Goal: Information Seeking & Learning: Compare options

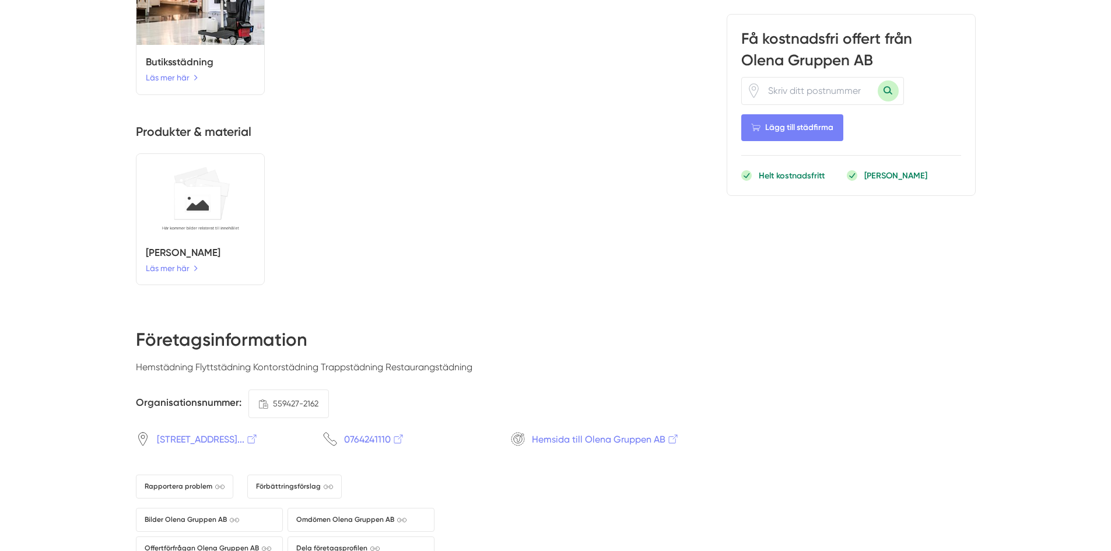
scroll to position [1283, 0]
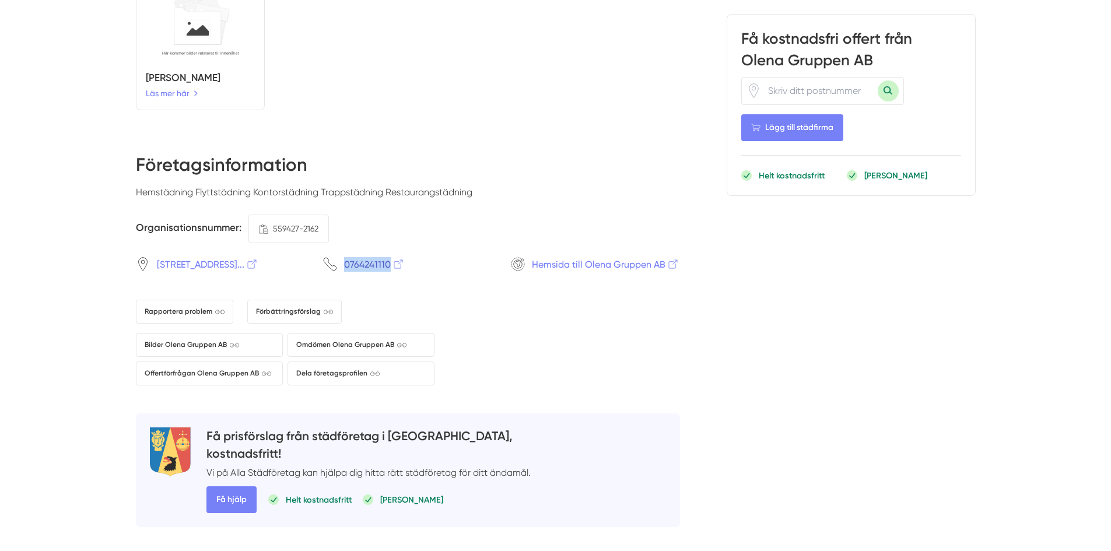
drag, startPoint x: 316, startPoint y: 266, endPoint x: 396, endPoint y: 269, distance: 79.9
click at [396, 269] on div "Bagarbyvägen 30, Sollentuna... 0764241110 Hemsida till Olena Gruppen AB" at bounding box center [408, 264] width 544 height 15
copy span "0764241110"
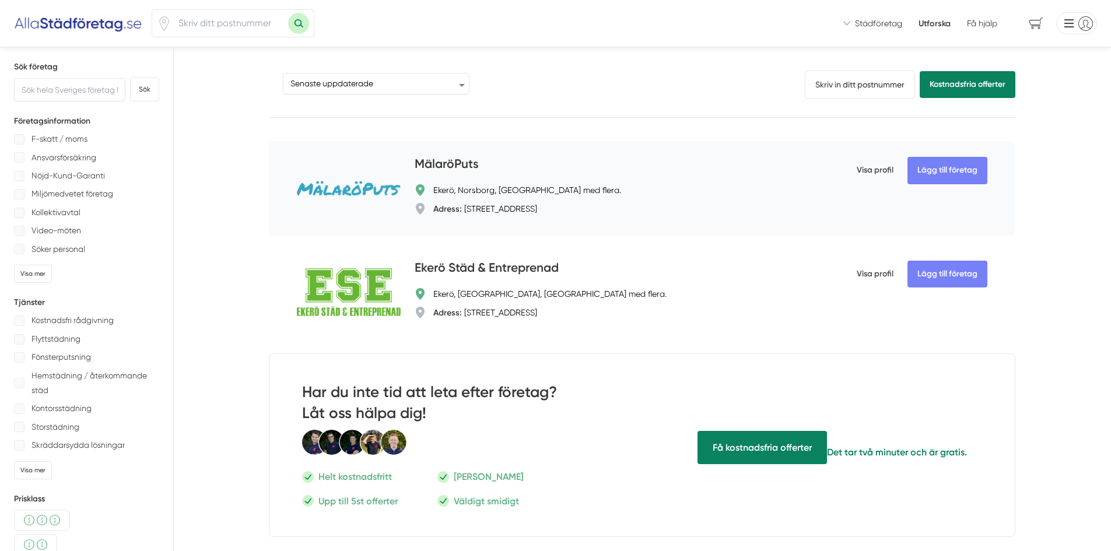
click at [458, 176] on div "MälaröPuts Ekerö, [GEOGRAPHIC_DATA], [GEOGRAPHIC_DATA] med flera. Adress: [STRE…" at bounding box center [613, 188] width 397 height 66
click at [468, 166] on h4 "MälaröPuts" at bounding box center [447, 164] width 64 height 19
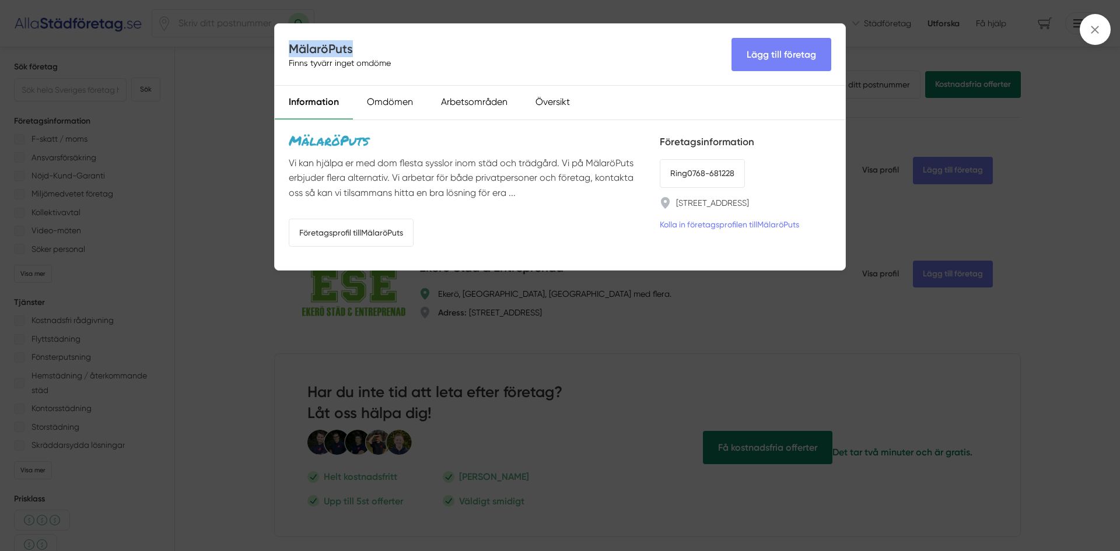
drag, startPoint x: 363, startPoint y: 45, endPoint x: 292, endPoint y: 47, distance: 70.6
click at [292, 47] on h4 "MälaröPuts" at bounding box center [342, 48] width 107 height 17
copy h4 "MälaröPuts"
click at [373, 237] on link "Företagsprofil till MälaröPuts" at bounding box center [351, 233] width 125 height 28
drag, startPoint x: 753, startPoint y: 170, endPoint x: 700, endPoint y: 167, distance: 53.2
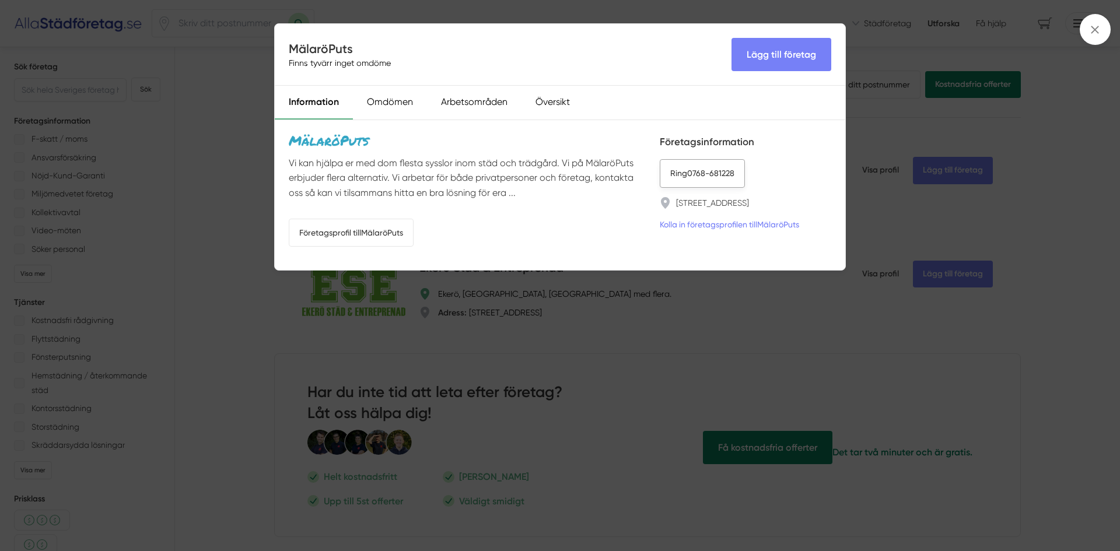
click at [700, 167] on li "Ring 0768-681228" at bounding box center [745, 173] width 171 height 28
drag, startPoint x: 820, startPoint y: 200, endPoint x: 674, endPoint y: 199, distance: 146.4
click at [674, 199] on li "[STREET_ADDRESS]" at bounding box center [745, 203] width 171 height 12
copy link "[STREET_ADDRESS]"
click at [271, 167] on div "MälaröPuts Finns tyvärr inget omdöme Lägg till företag Information Omdömen Arbe…" at bounding box center [560, 275] width 1120 height 551
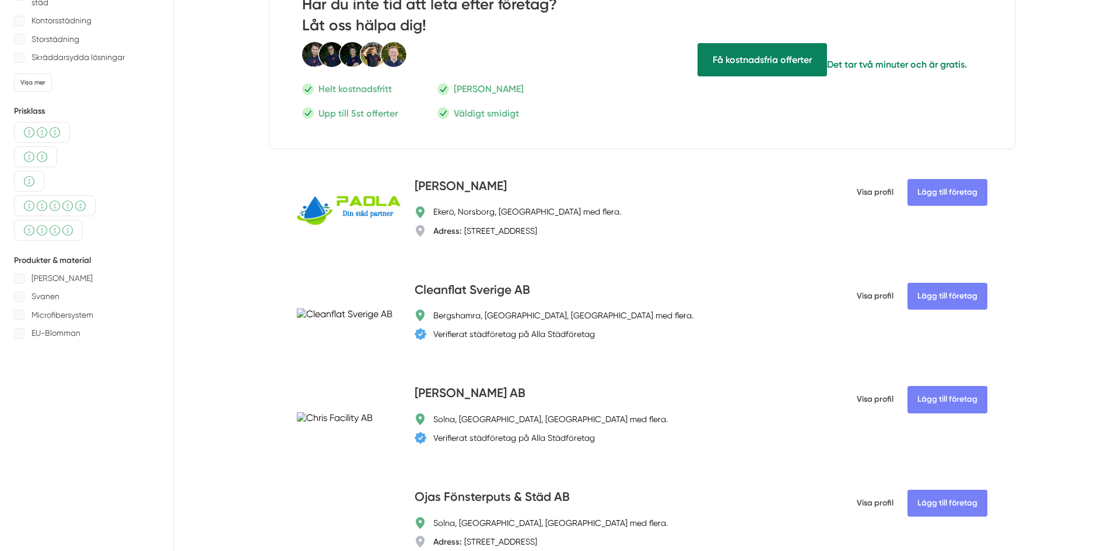
scroll to position [408, 0]
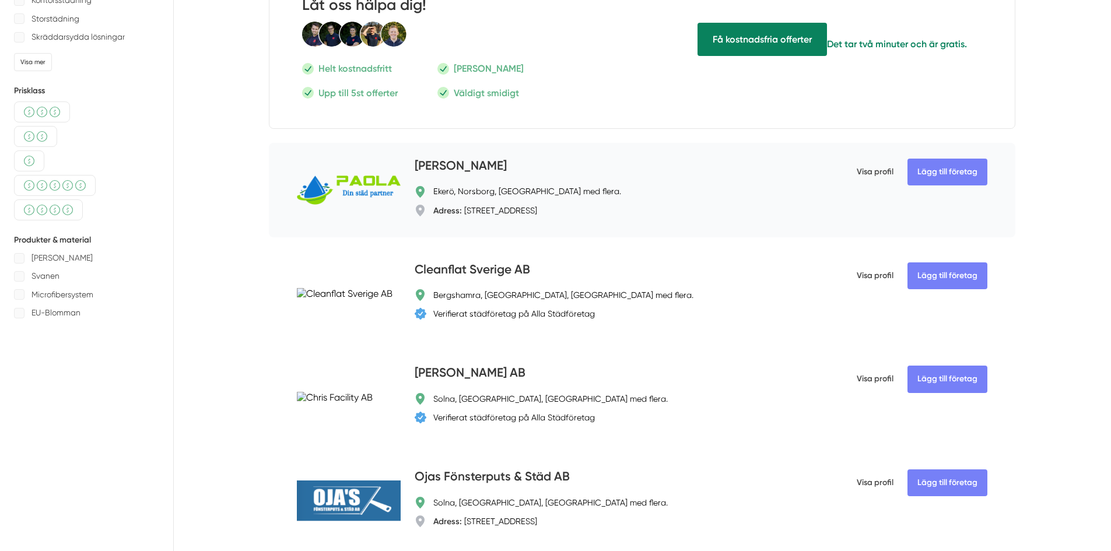
click at [447, 165] on h4 "[PERSON_NAME]" at bounding box center [461, 166] width 92 height 19
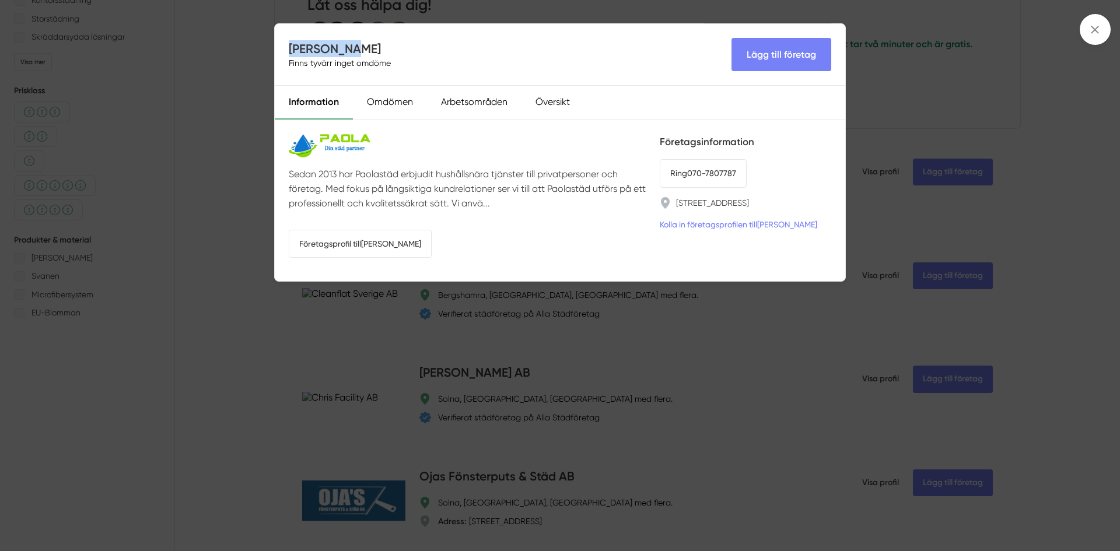
drag, startPoint x: 355, startPoint y: 49, endPoint x: 287, endPoint y: 45, distance: 67.7
click at [287, 45] on div "[PERSON_NAME] Finns tyvärr inget omdöme Lägg till företag" at bounding box center [560, 55] width 570 height 62
copy h4 "[PERSON_NAME]"
drag, startPoint x: 765, startPoint y: 173, endPoint x: 657, endPoint y: 171, distance: 108.5
click at [657, 171] on div "Sedan 2013 har Paolastäd erbjudit hushållsnära tjänster till privatpersoner och…" at bounding box center [560, 200] width 570 height 161
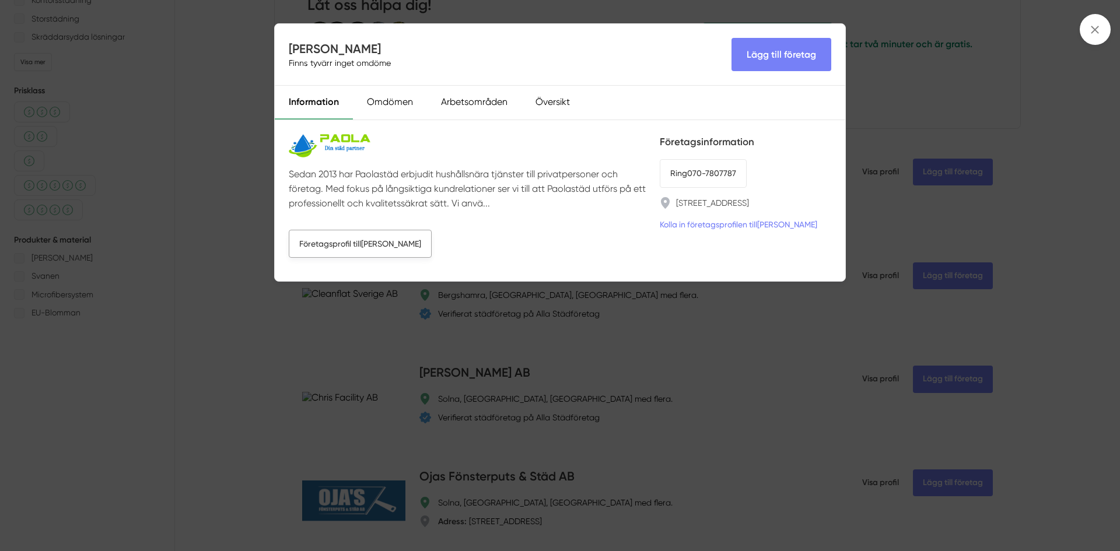
click at [360, 244] on link "Företagsprofil till [PERSON_NAME]" at bounding box center [360, 244] width 143 height 28
click at [413, 325] on div "[PERSON_NAME] Finns tyvärr inget omdöme Lägg till företag Information Omdömen A…" at bounding box center [560, 275] width 1120 height 551
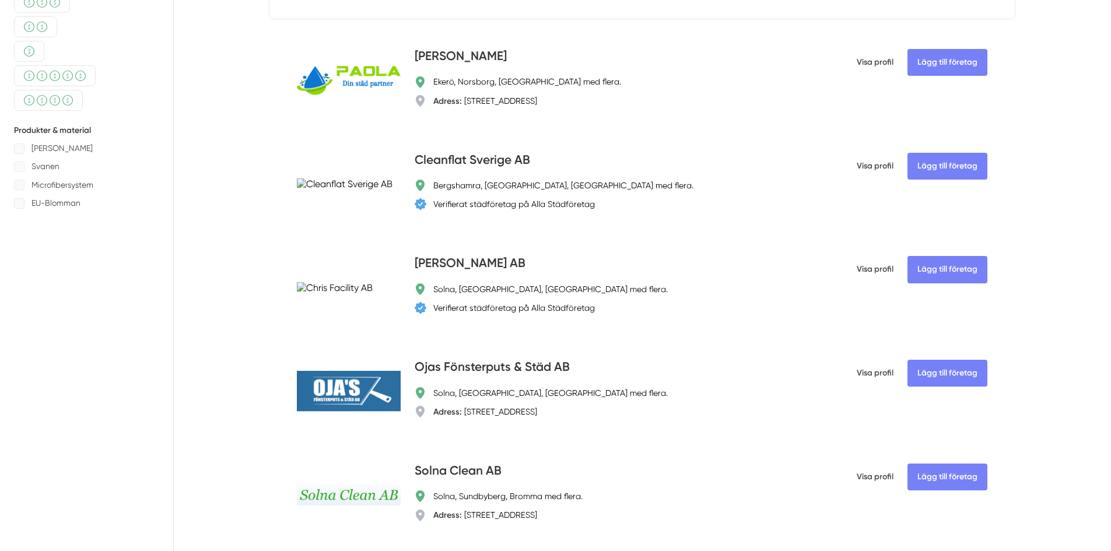
scroll to position [583, 0]
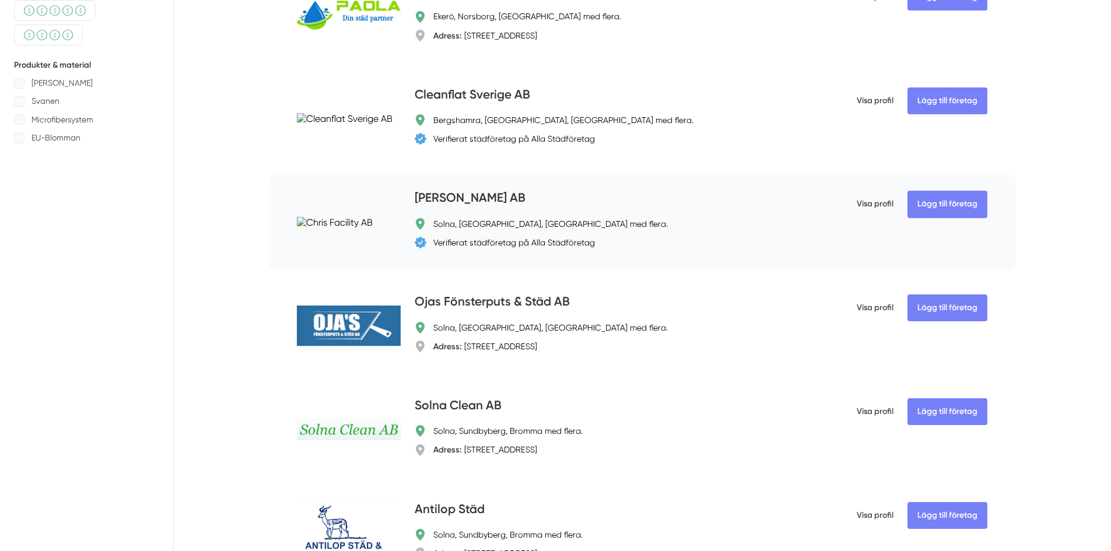
click at [436, 190] on h4 "[PERSON_NAME] AB" at bounding box center [470, 198] width 111 height 19
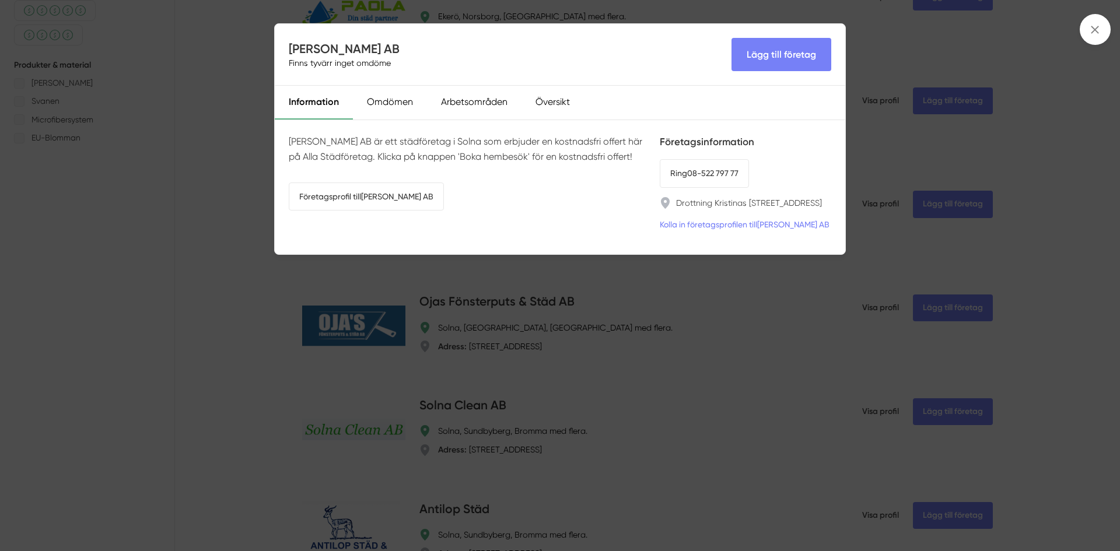
drag, startPoint x: 385, startPoint y: 48, endPoint x: 292, endPoint y: 46, distance: 93.3
click at [292, 46] on h4 "[PERSON_NAME] AB" at bounding box center [344, 48] width 111 height 17
copy h4 "[PERSON_NAME] AB"
click at [227, 221] on div "[PERSON_NAME] AB Finns tyvärr inget omdöme Lägg till företag Information Omdöme…" at bounding box center [560, 275] width 1120 height 551
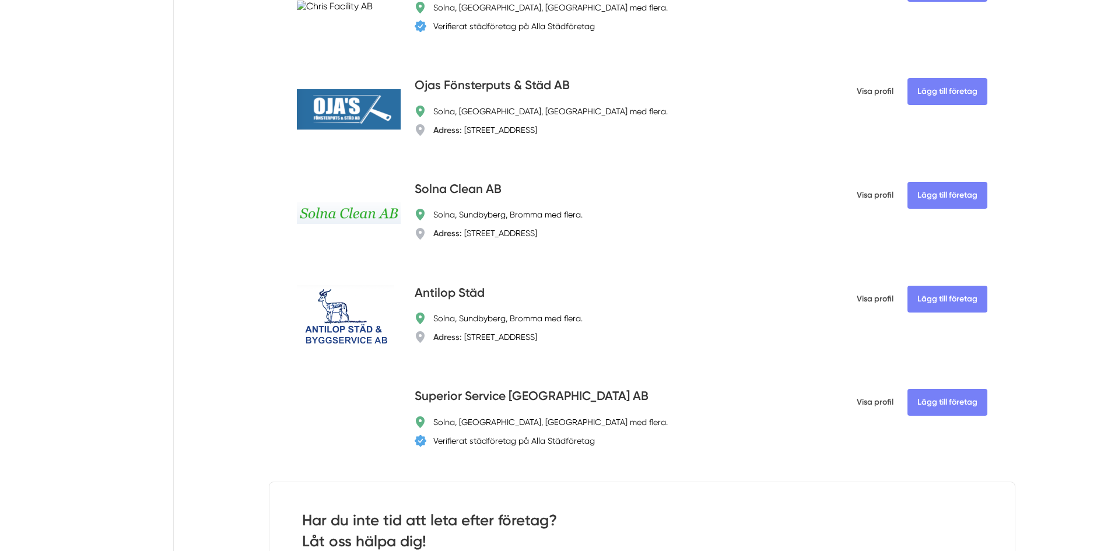
scroll to position [816, 0]
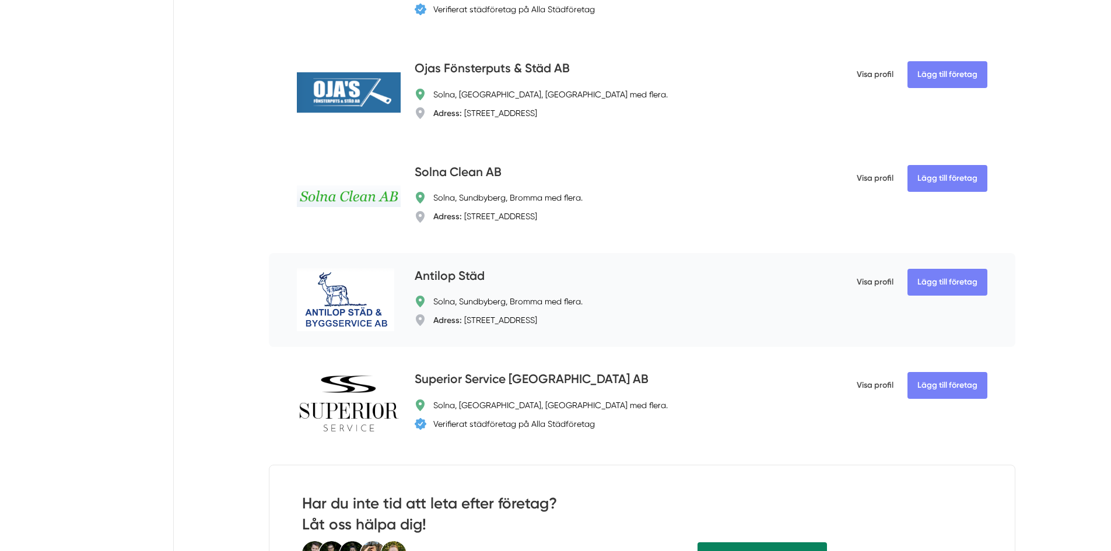
click at [460, 276] on h4 "Antilop Städ" at bounding box center [450, 276] width 70 height 19
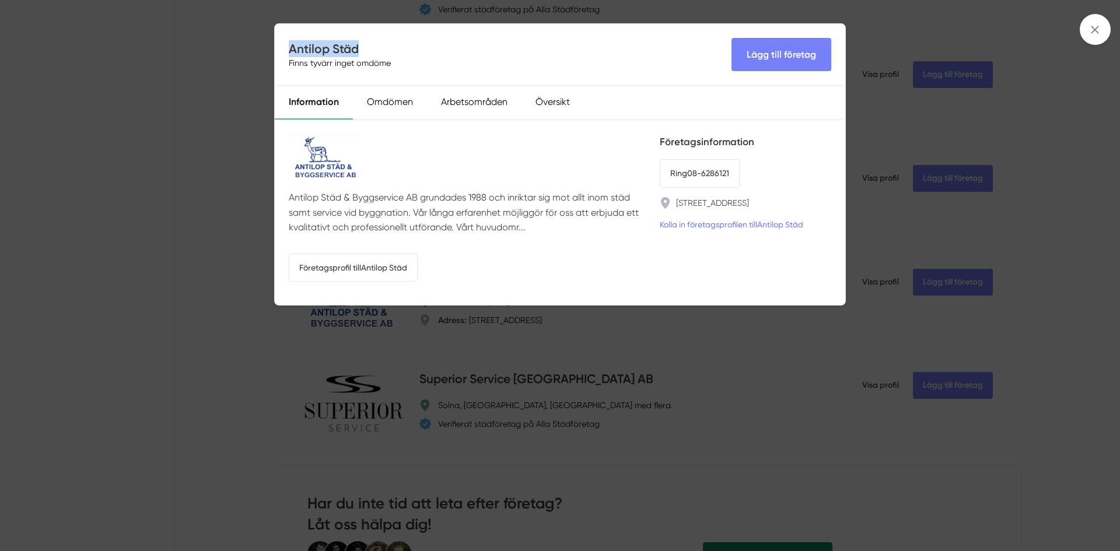
drag, startPoint x: 357, startPoint y: 50, endPoint x: 292, endPoint y: 47, distance: 65.9
click at [292, 47] on h4 "Antilop Städ" at bounding box center [342, 48] width 107 height 17
copy h4 "Antilop Städ"
click at [218, 186] on div "Antilop Städ Finns tyvärr inget omdöme Lägg till företag Information Omdömen Ar…" at bounding box center [560, 275] width 1120 height 551
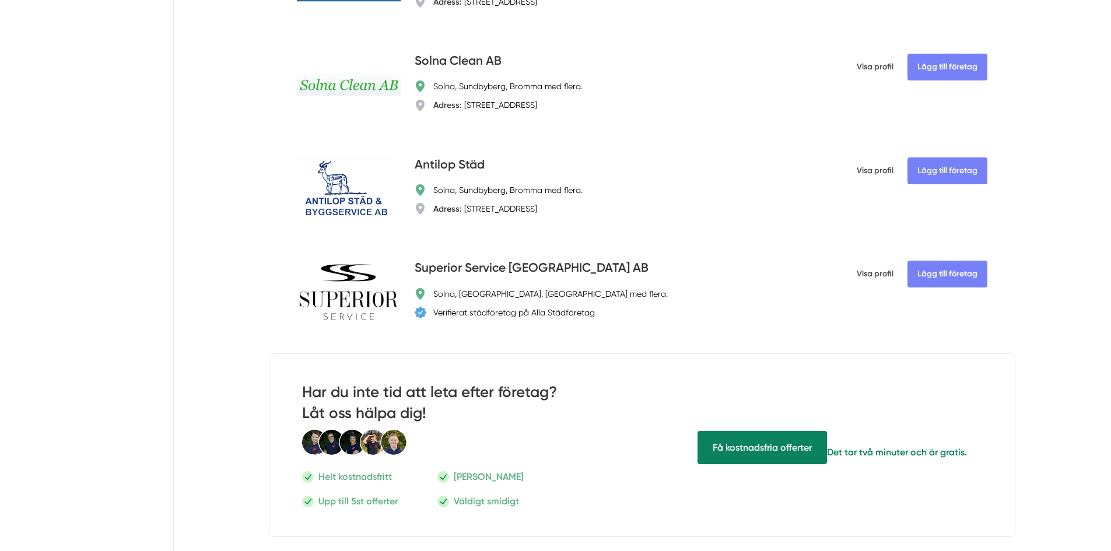
scroll to position [933, 0]
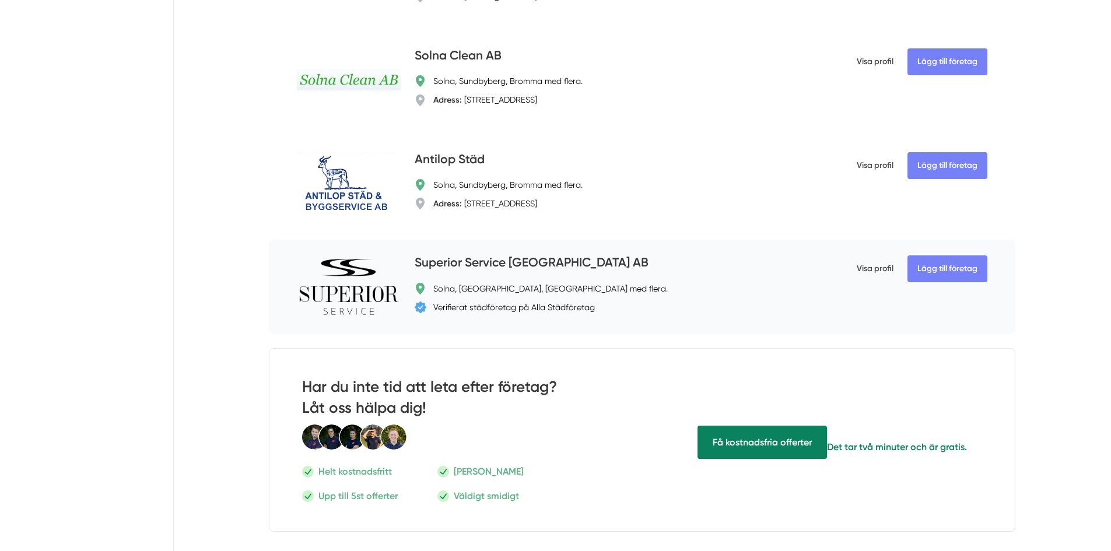
click at [452, 257] on h4 "Superior Service [GEOGRAPHIC_DATA] AB" at bounding box center [532, 263] width 234 height 19
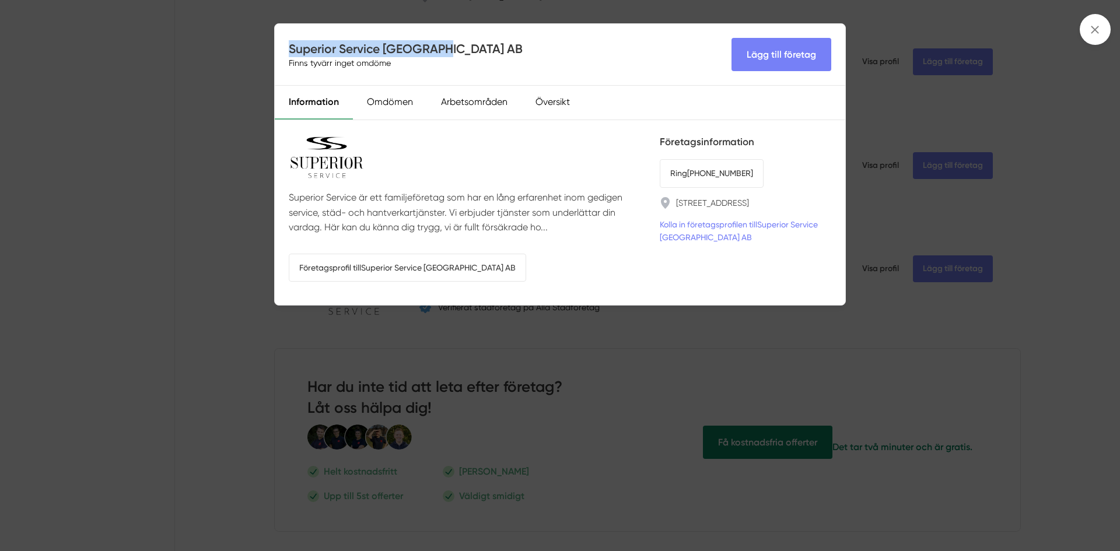
drag, startPoint x: 454, startPoint y: 45, endPoint x: 291, endPoint y: 43, distance: 162.7
click at [291, 43] on div "Superior Service [GEOGRAPHIC_DATA] AB Finns tyvärr inget omdöme Lägg till föret…" at bounding box center [560, 55] width 570 height 62
copy h4 "Superior Service [GEOGRAPHIC_DATA] AB"
click at [213, 143] on div "Superior Service Sweden AB Finns tyvärr inget omdöme Lägg till företag Informat…" at bounding box center [560, 275] width 1120 height 551
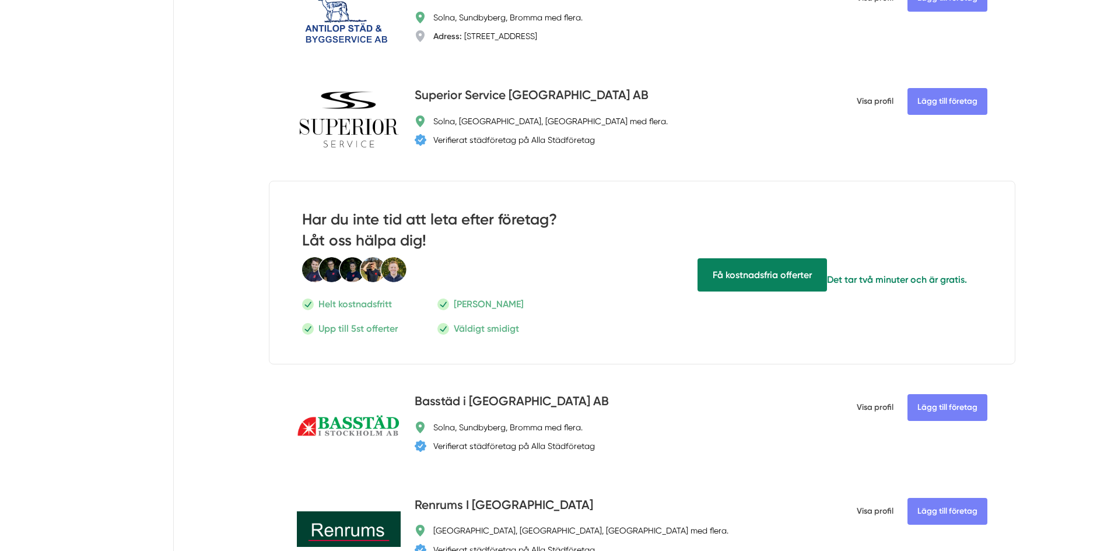
scroll to position [1283, 0]
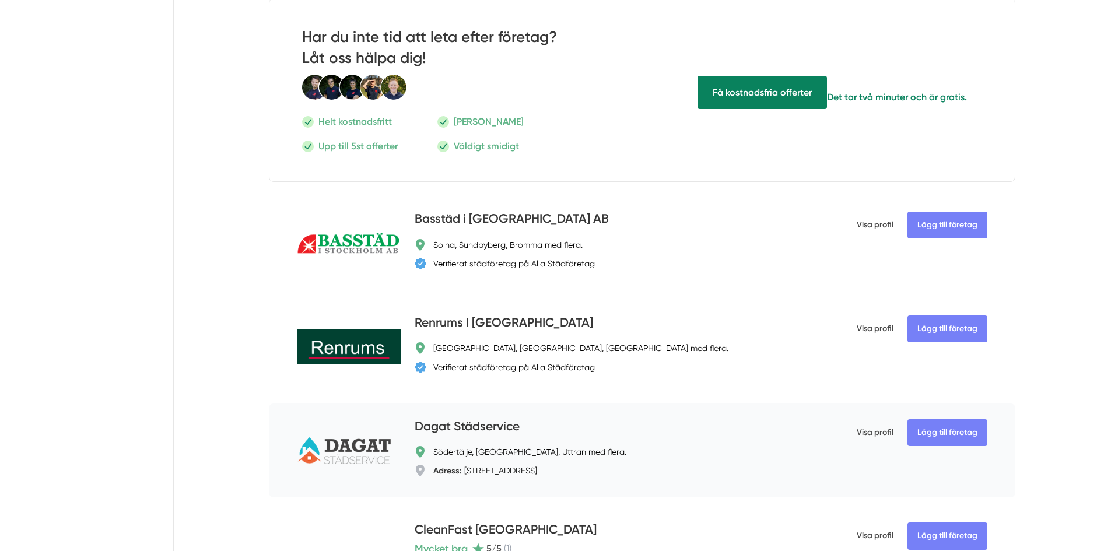
click at [468, 423] on h4 "Dagat Städservice" at bounding box center [467, 427] width 105 height 19
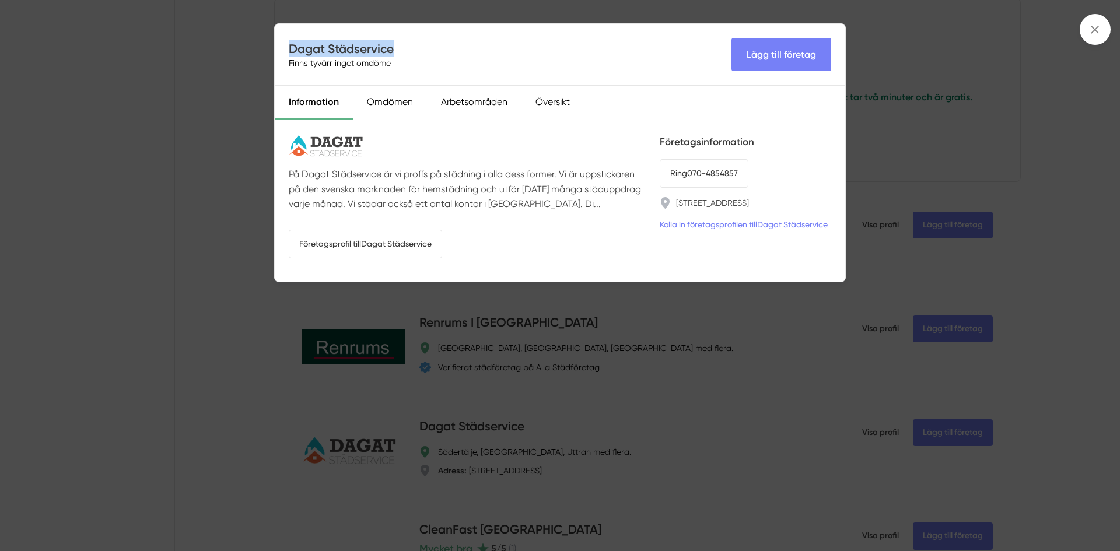
drag, startPoint x: 397, startPoint y: 52, endPoint x: 291, endPoint y: 52, distance: 106.1
click at [291, 52] on div "Dagat Städservice Finns tyvärr inget omdöme Lägg till företag" at bounding box center [560, 55] width 570 height 62
copy h4 "Dagat Städservice"
drag, startPoint x: 769, startPoint y: 170, endPoint x: 684, endPoint y: 171, distance: 84.6
click at [684, 171] on li "Ring 070-4854857" at bounding box center [745, 173] width 171 height 28
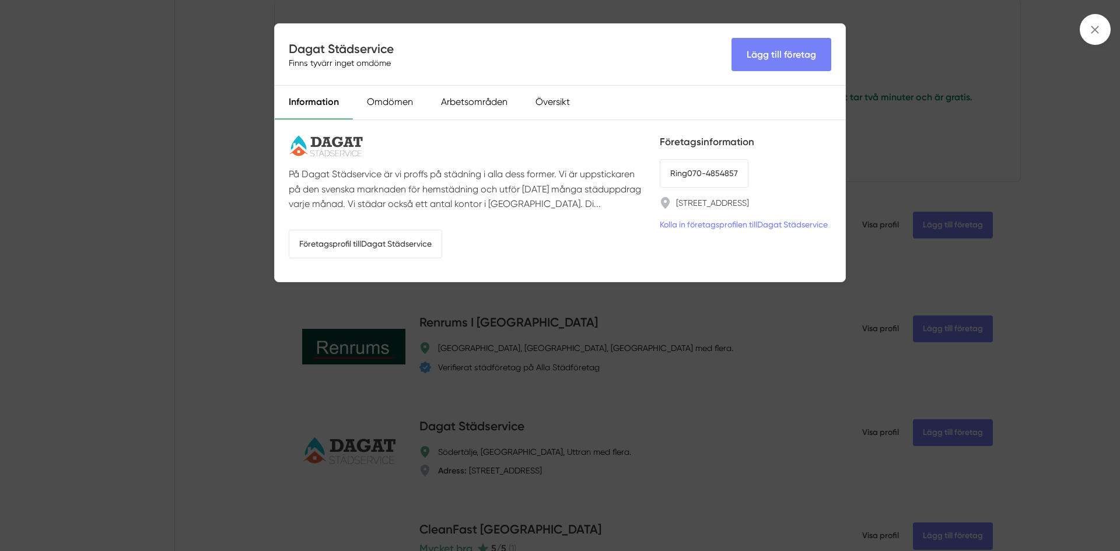
click at [261, 181] on div "Dagat Städservice Finns tyvärr inget omdöme Lägg till företag Information Omdöm…" at bounding box center [560, 275] width 1120 height 551
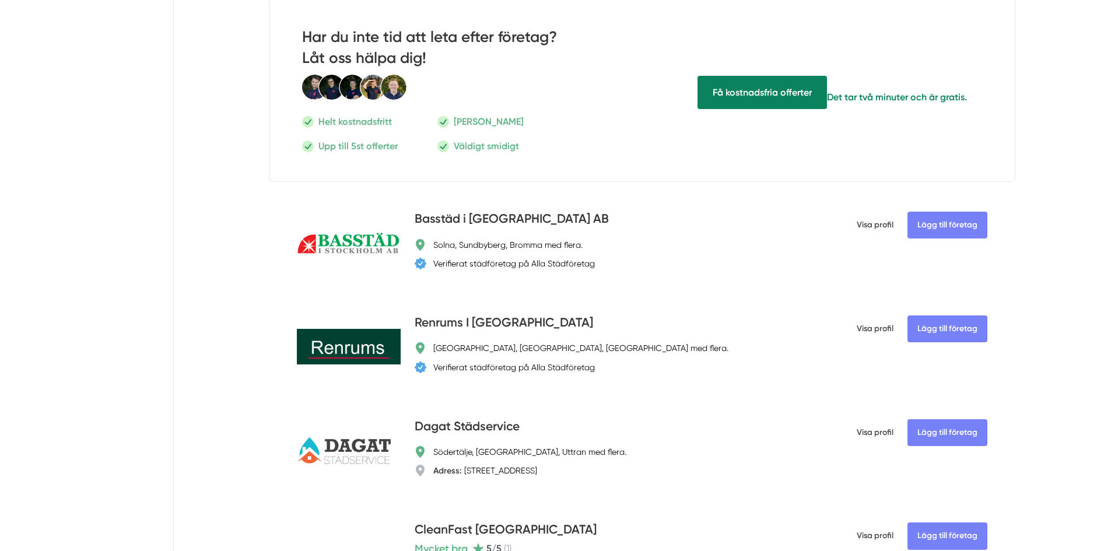
scroll to position [1341, 0]
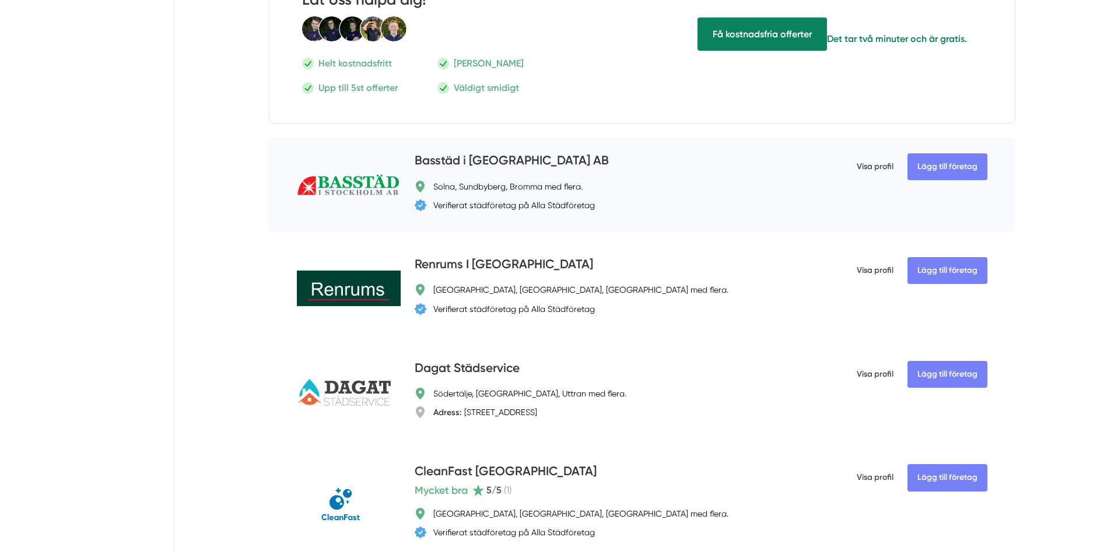
click at [507, 162] on h4 "Basstäd i [GEOGRAPHIC_DATA] AB" at bounding box center [512, 161] width 194 height 19
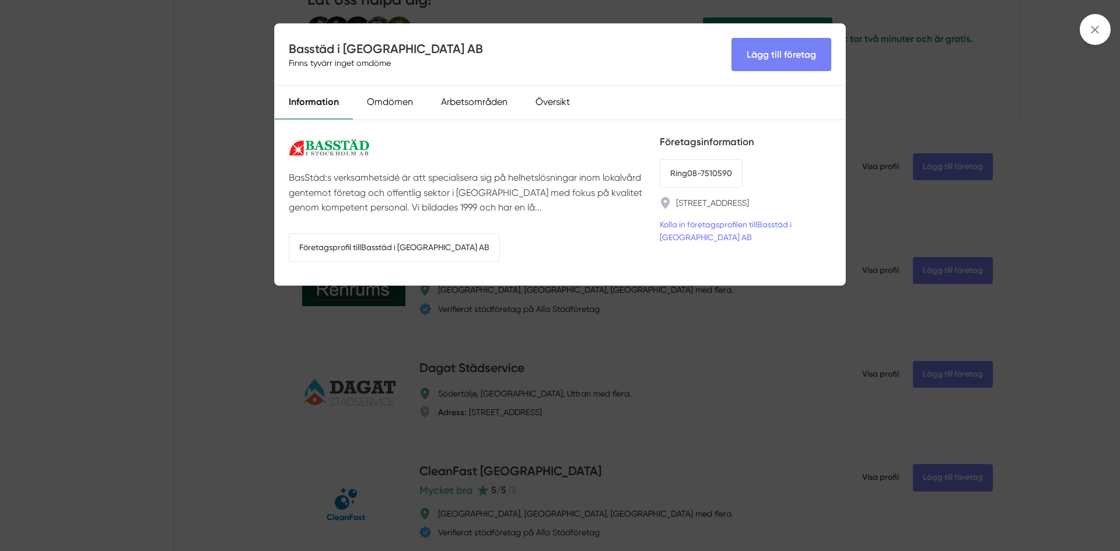
click at [224, 197] on div "Basstäd i [GEOGRAPHIC_DATA] AB Finns tyvärr inget omdöme Lägg till företag Info…" at bounding box center [560, 275] width 1120 height 551
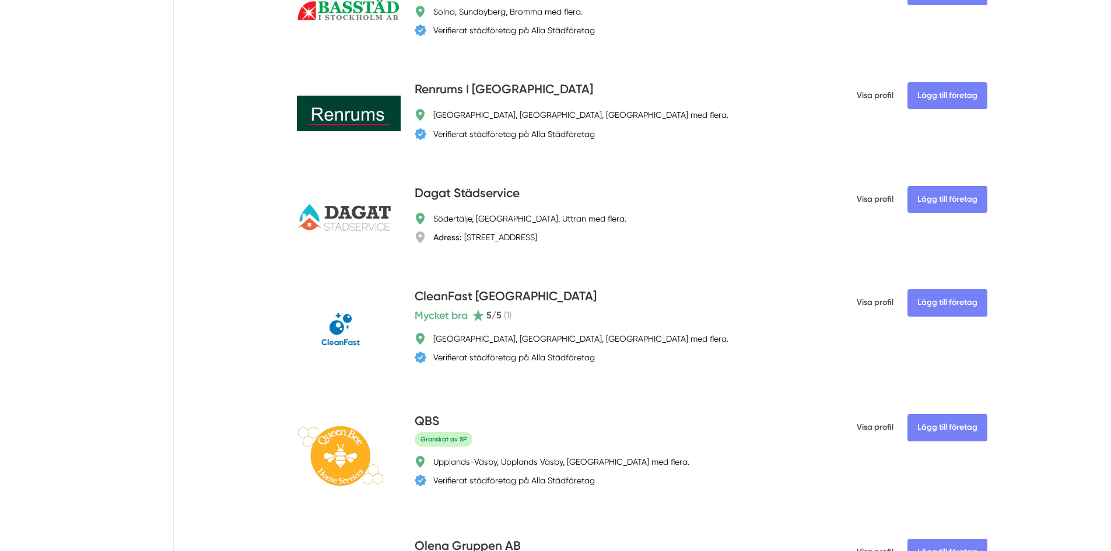
scroll to position [1574, 0]
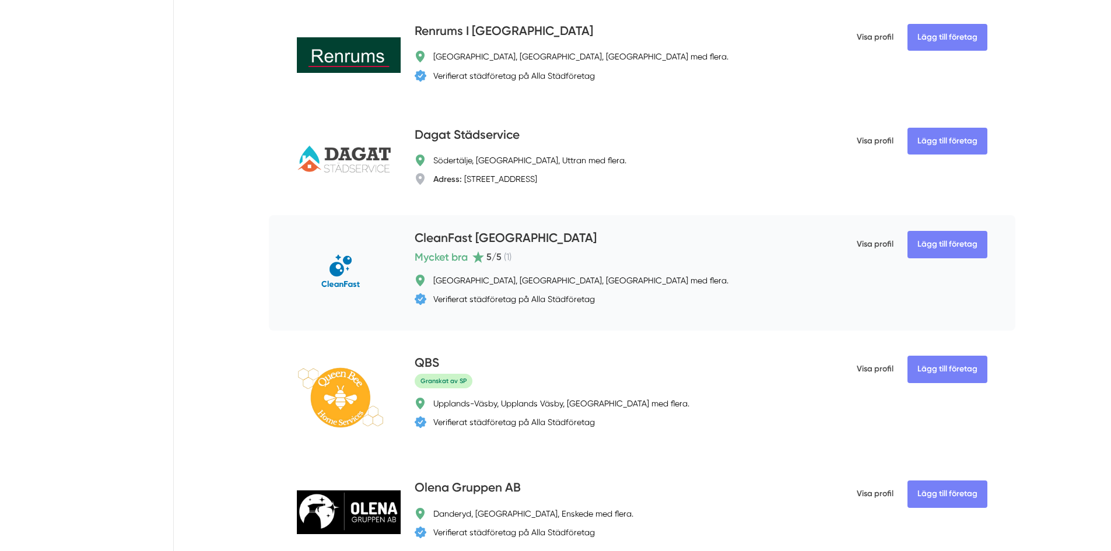
click at [479, 236] on h4 "CleanFast [GEOGRAPHIC_DATA]" at bounding box center [506, 238] width 182 height 19
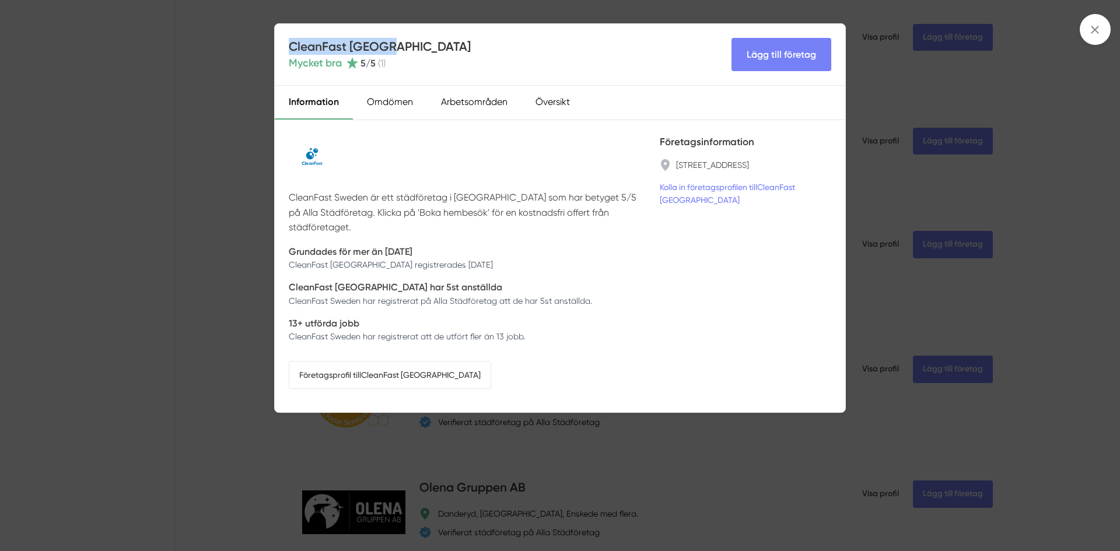
drag, startPoint x: 398, startPoint y: 46, endPoint x: 290, endPoint y: 50, distance: 108.5
click at [290, 50] on div "CleanFast [GEOGRAPHIC_DATA] Mycket bra 5 /5 ( 1 ) Lägg till företag" at bounding box center [560, 55] width 570 height 62
copy h4 "CleanFast [GEOGRAPHIC_DATA]"
click at [364, 361] on link "Företagsprofil till CleanFast [GEOGRAPHIC_DATA]" at bounding box center [390, 375] width 202 height 28
click at [233, 286] on div "CleanFast Sweden Mycket bra 5 /5 ( 1 ) Lägg till företag Information Omdömen Ar…" at bounding box center [560, 275] width 1120 height 551
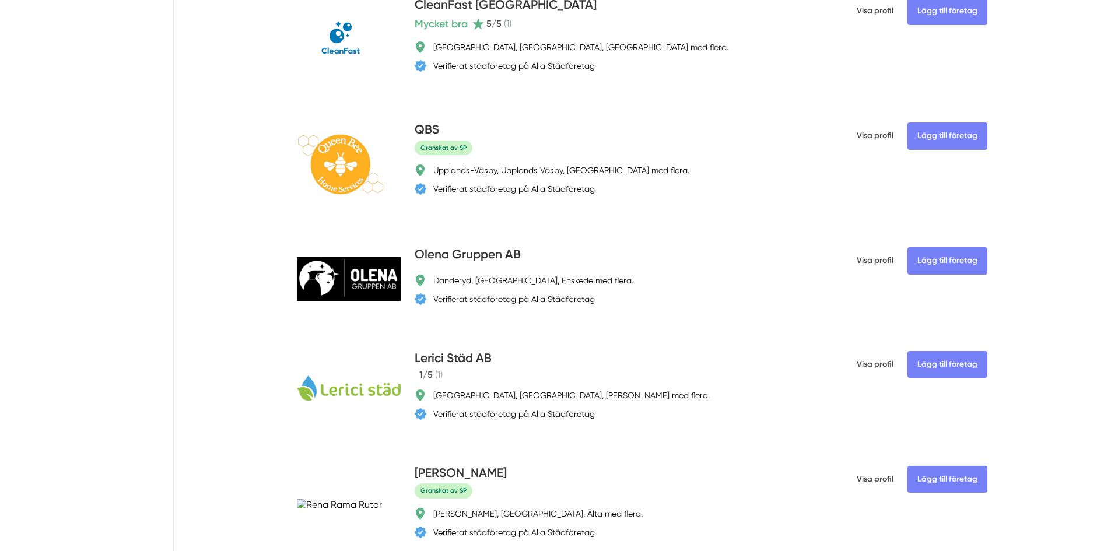
scroll to position [1983, 0]
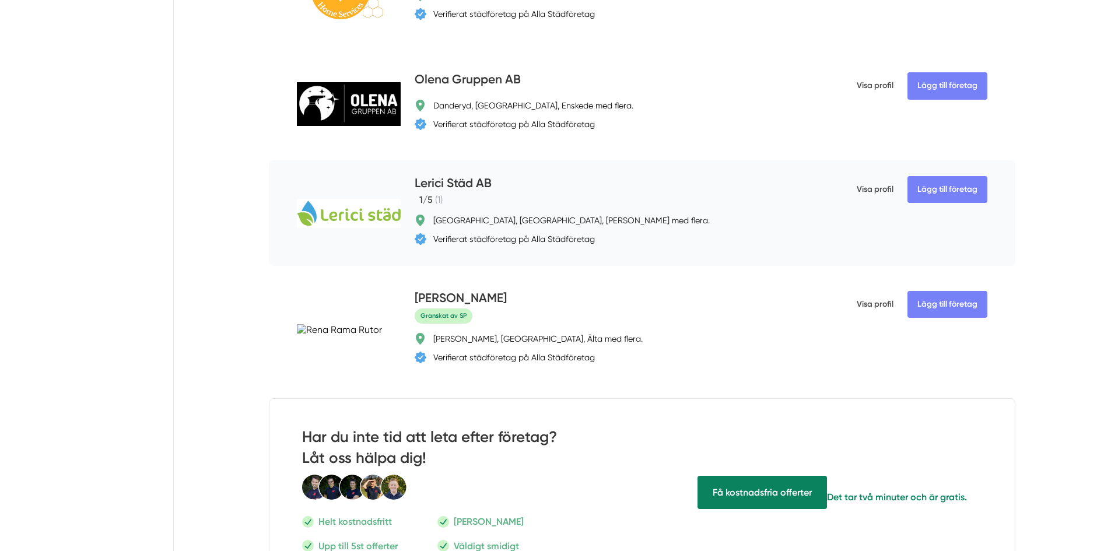
click at [445, 179] on h4 "Lerici Städ AB" at bounding box center [453, 183] width 77 height 19
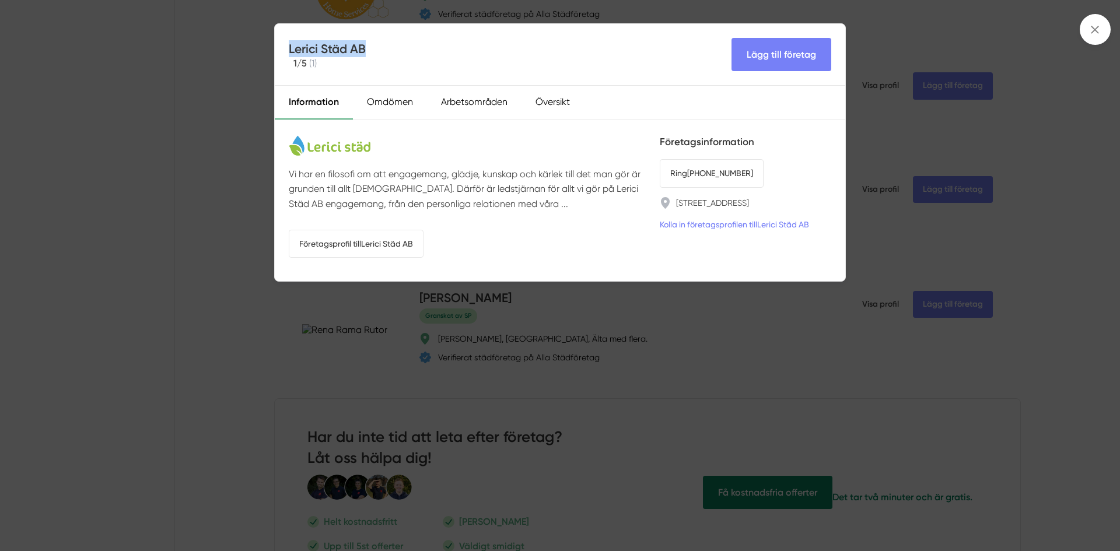
drag, startPoint x: 367, startPoint y: 48, endPoint x: 287, endPoint y: 50, distance: 79.9
click at [287, 50] on div "Lerici Städ AB 1 /5 ( 1 ) Lägg till företag" at bounding box center [560, 55] width 570 height 62
copy h4 "Lerici Städ AB"
click at [267, 178] on div "Lerici Städ AB 1 /5 ( 1 ) Lägg till företag Information Omdömen Arbetsområden Ö…" at bounding box center [560, 275] width 1120 height 551
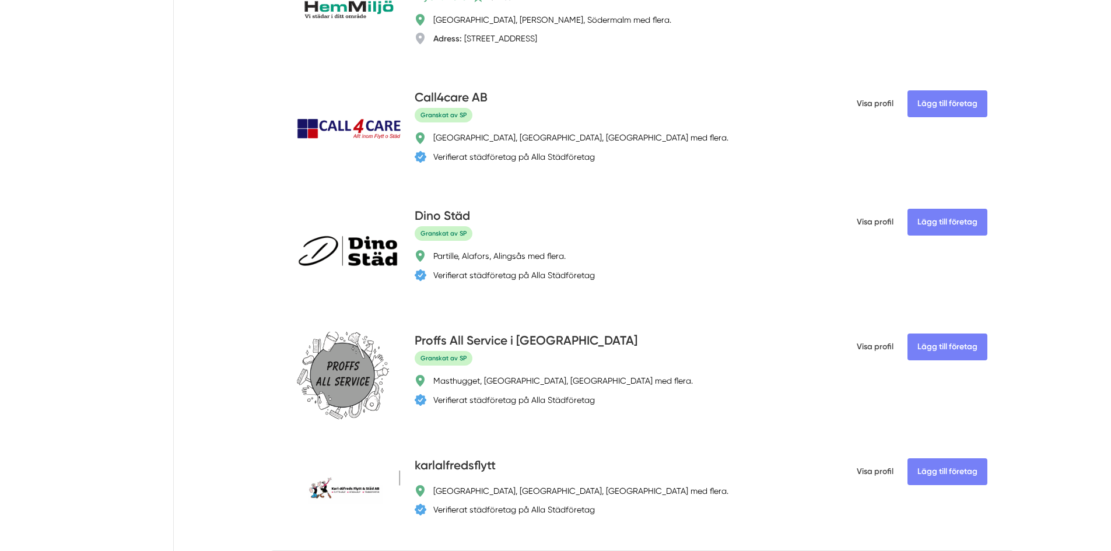
scroll to position [2566, 0]
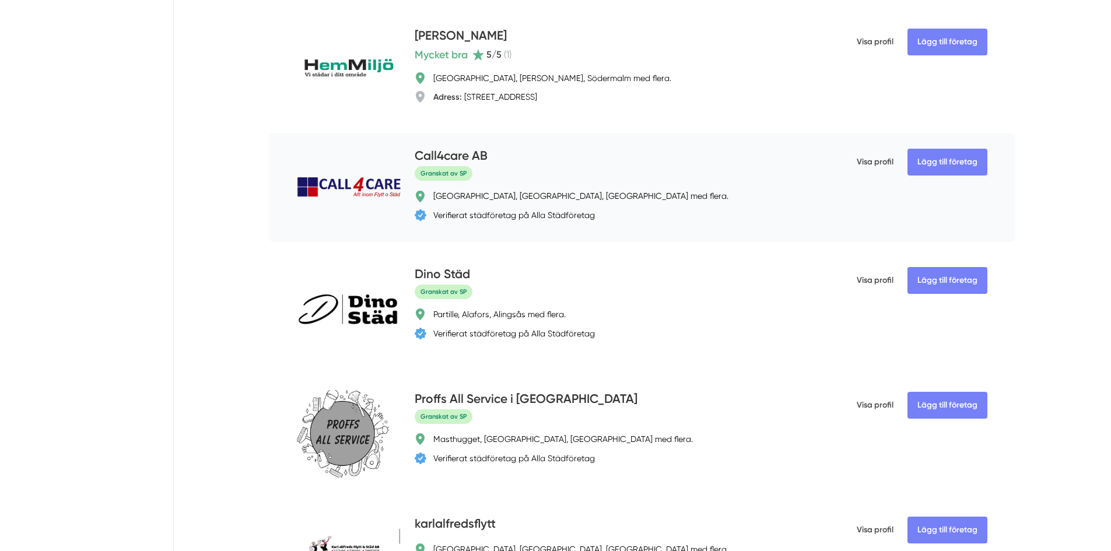
click at [442, 154] on h4 "Call4care AB" at bounding box center [451, 156] width 73 height 19
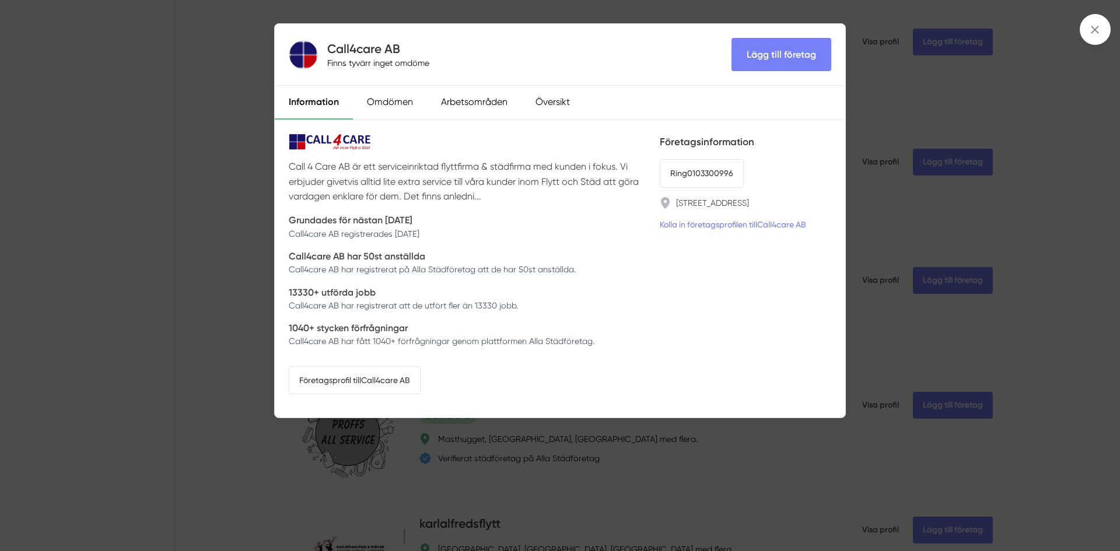
click at [229, 205] on div "Call4care AB Finns tyvärr inget omdöme Lägg till företag Information Omdömen Ar…" at bounding box center [560, 275] width 1120 height 551
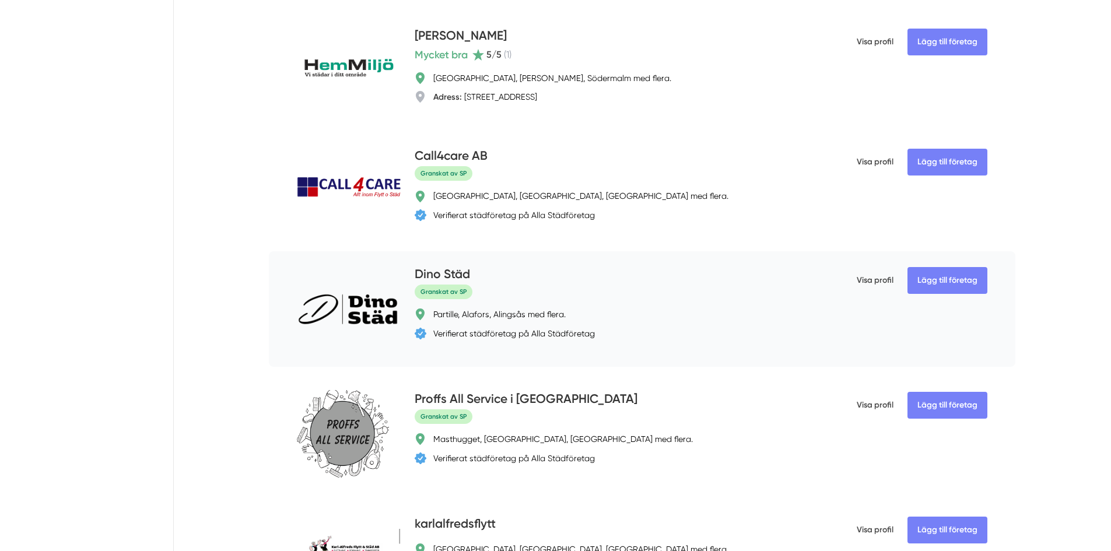
click at [437, 278] on h4 "Dino Städ" at bounding box center [442, 274] width 55 height 19
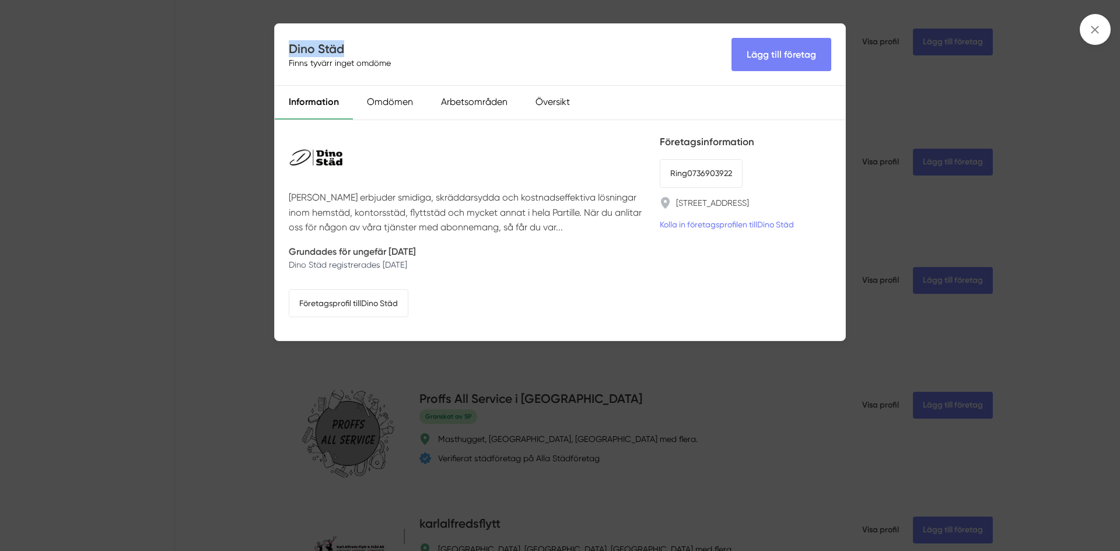
drag, startPoint x: 352, startPoint y: 48, endPoint x: 291, endPoint y: 50, distance: 60.7
click at [291, 50] on h4 "Dino Städ" at bounding box center [342, 48] width 107 height 17
copy h4 "Dino Städ"
click at [232, 225] on div "Dino Städ Finns tyvärr inget omdöme Lägg till företag Information Omdömen Arbet…" at bounding box center [560, 275] width 1120 height 551
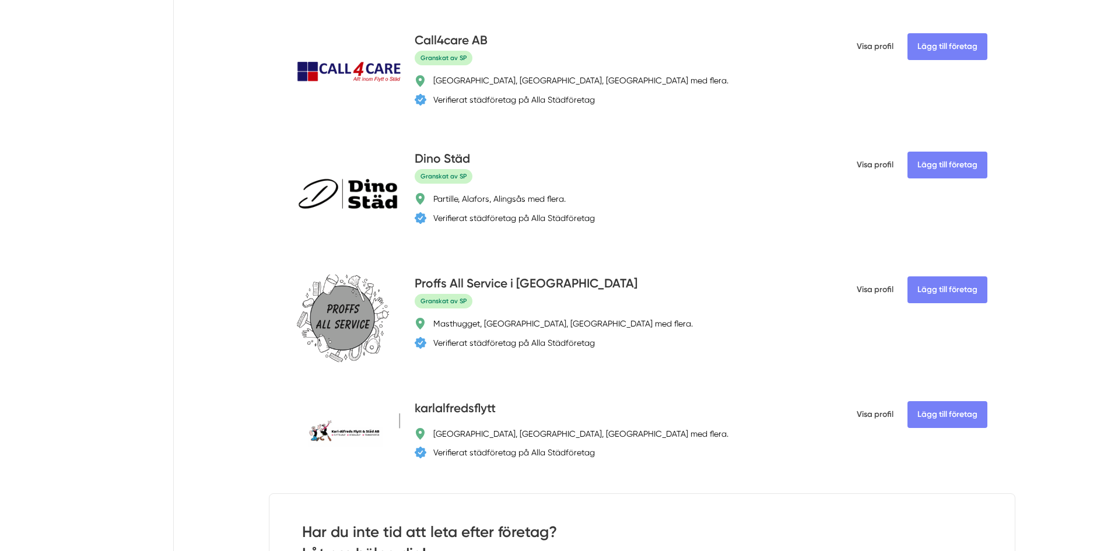
scroll to position [2682, 0]
click at [468, 280] on h4 "Proffs All Service i [GEOGRAPHIC_DATA]" at bounding box center [526, 282] width 223 height 19
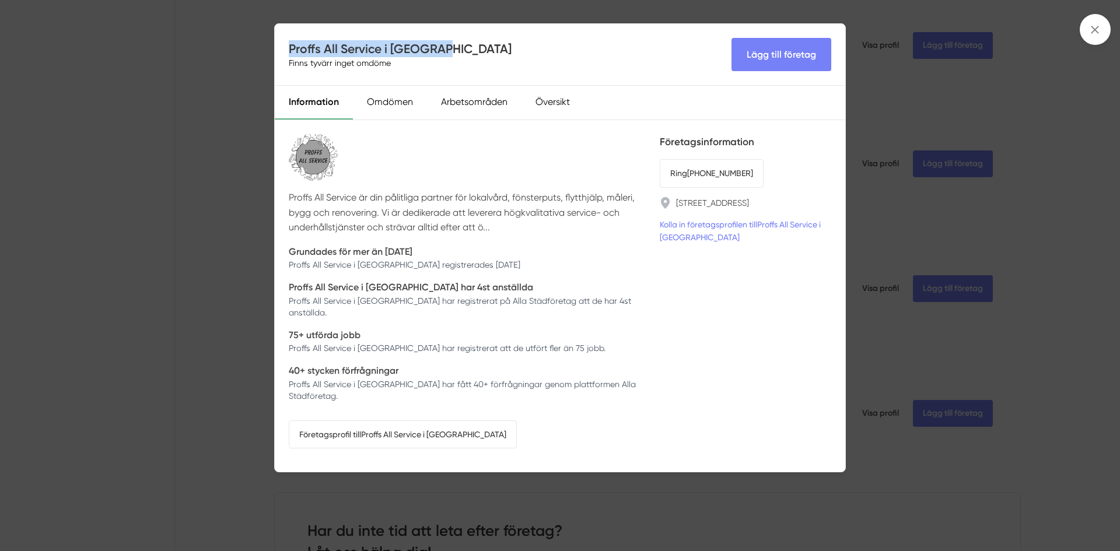
drag, startPoint x: 445, startPoint y: 47, endPoint x: 289, endPoint y: 55, distance: 156.5
click at [289, 55] on h4 "Proffs All Service i [GEOGRAPHIC_DATA]" at bounding box center [400, 48] width 223 height 17
click at [213, 238] on div "Proffs All Service i [GEOGRAPHIC_DATA] Finns tyvärr inget omdöme Lägg till före…" at bounding box center [560, 275] width 1120 height 551
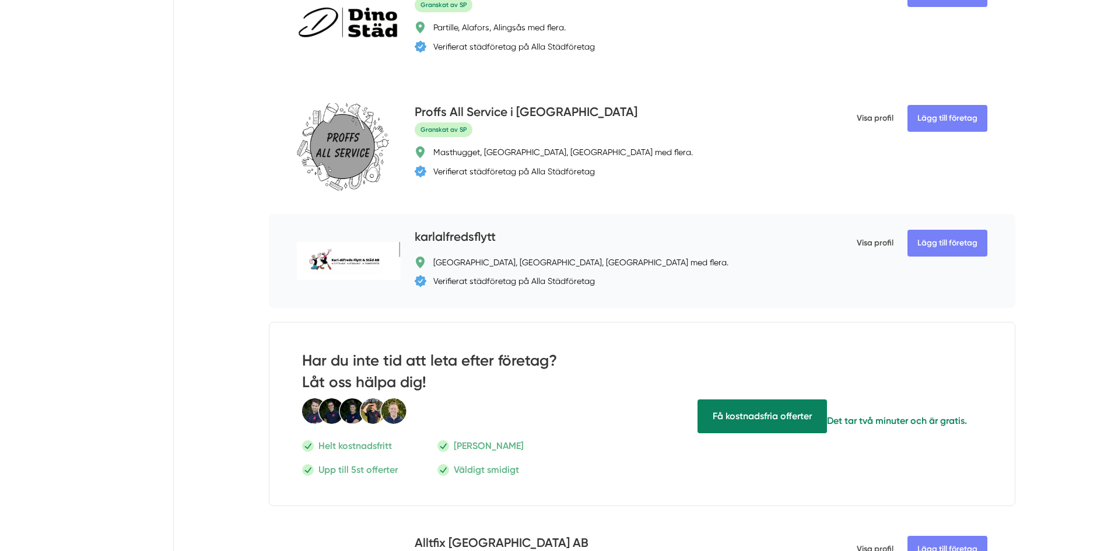
scroll to position [2857, 0]
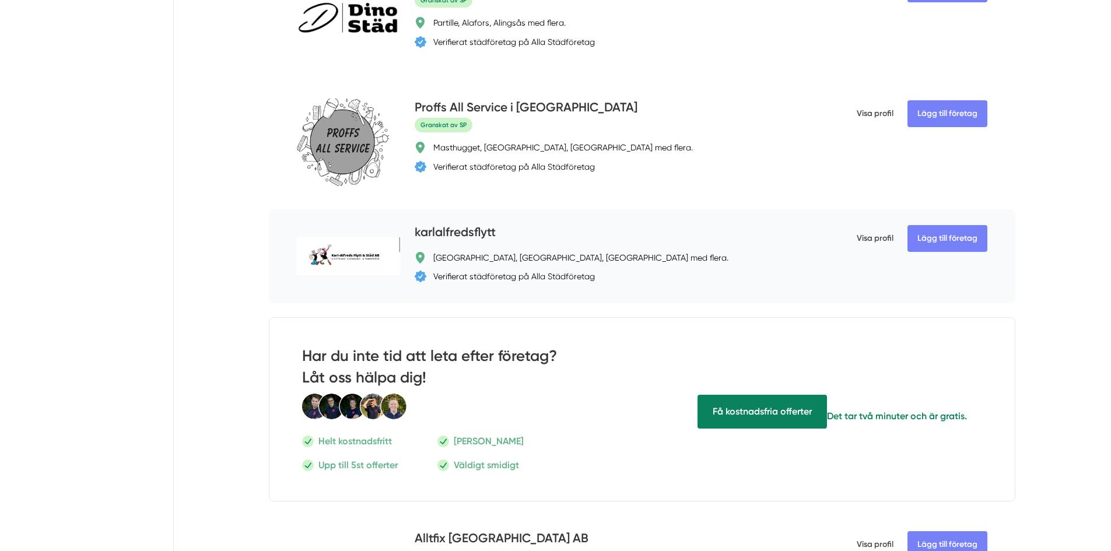
click at [455, 232] on h4 "karlalfredsflytt" at bounding box center [455, 232] width 81 height 19
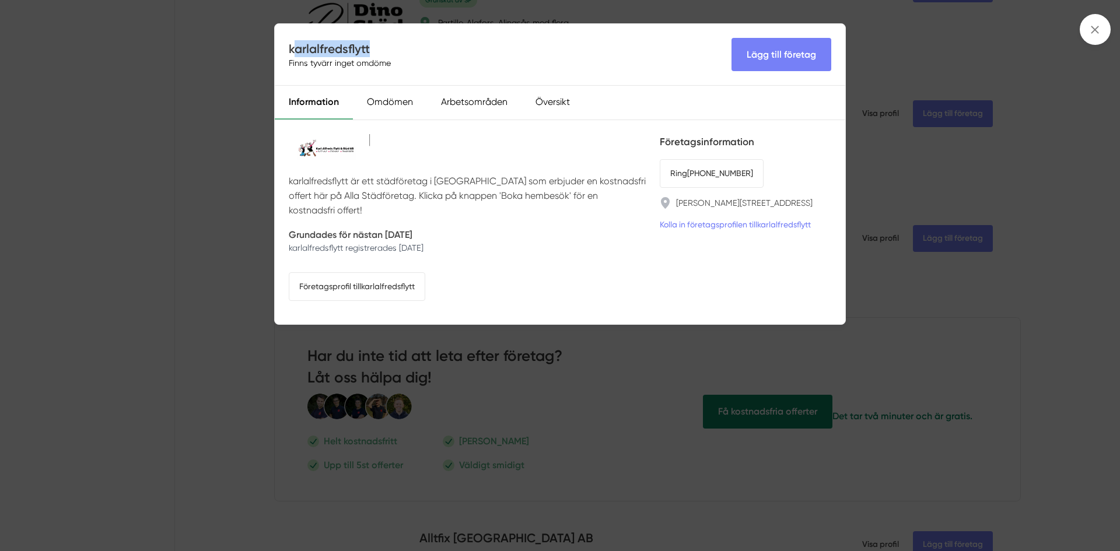
drag, startPoint x: 371, startPoint y: 46, endPoint x: 292, endPoint y: 45, distance: 79.3
click at [292, 45] on h4 "karlalfredsflytt" at bounding box center [342, 48] width 107 height 17
drag, startPoint x: 377, startPoint y: 50, endPoint x: 290, endPoint y: 51, distance: 86.9
click at [290, 51] on h4 "karlalfredsflytt" at bounding box center [342, 48] width 107 height 17
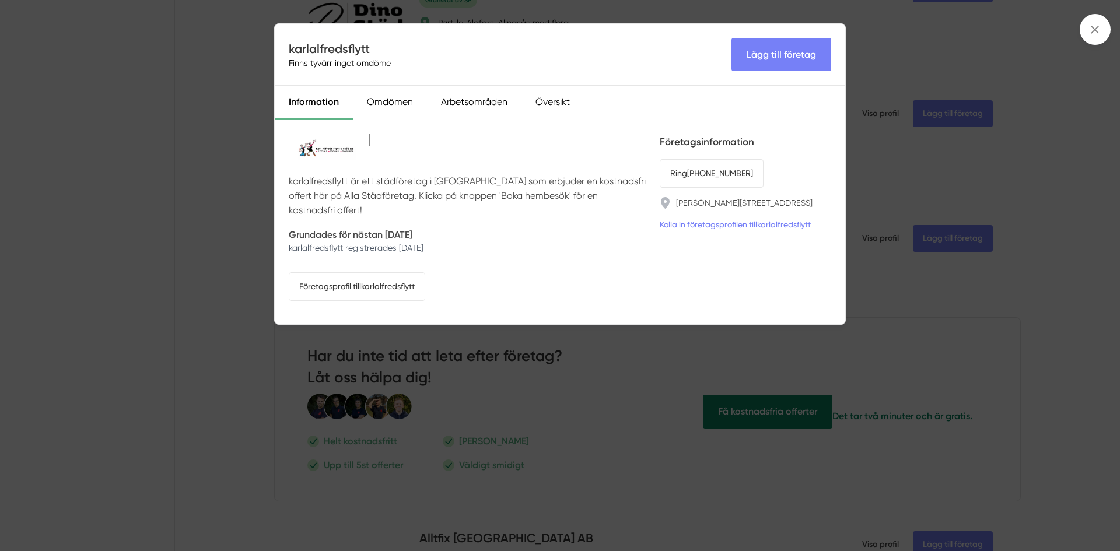
click at [618, 54] on div "karlalfredsflytt [PERSON_NAME] tyvärr inget omdöme Lägg till företag" at bounding box center [560, 55] width 570 height 62
click at [253, 143] on div "karlalfredsflytt [PERSON_NAME] tyvärr inget omdöme Lägg till företag Informatio…" at bounding box center [560, 275] width 1120 height 551
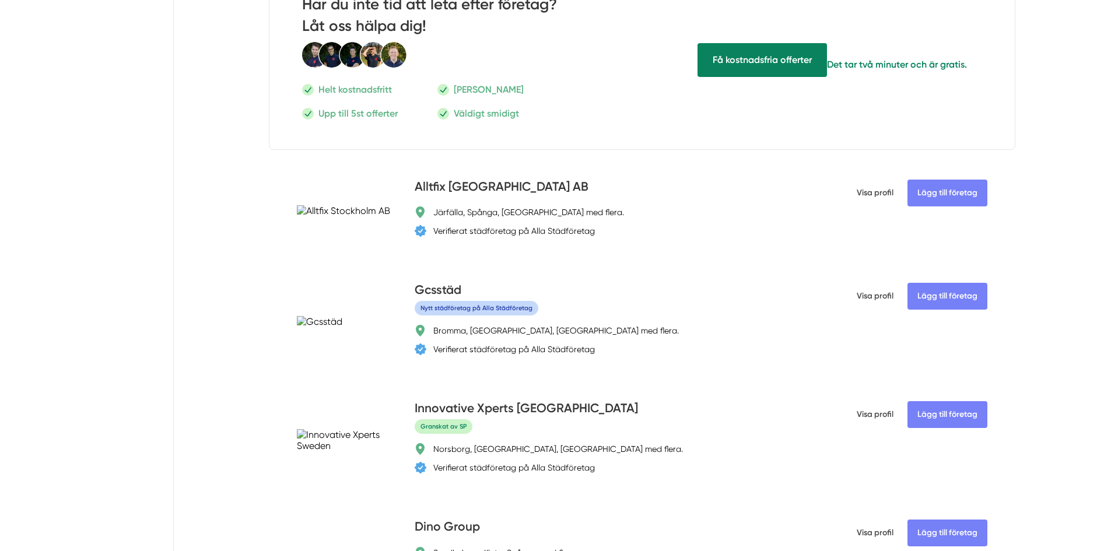
scroll to position [3265, 0]
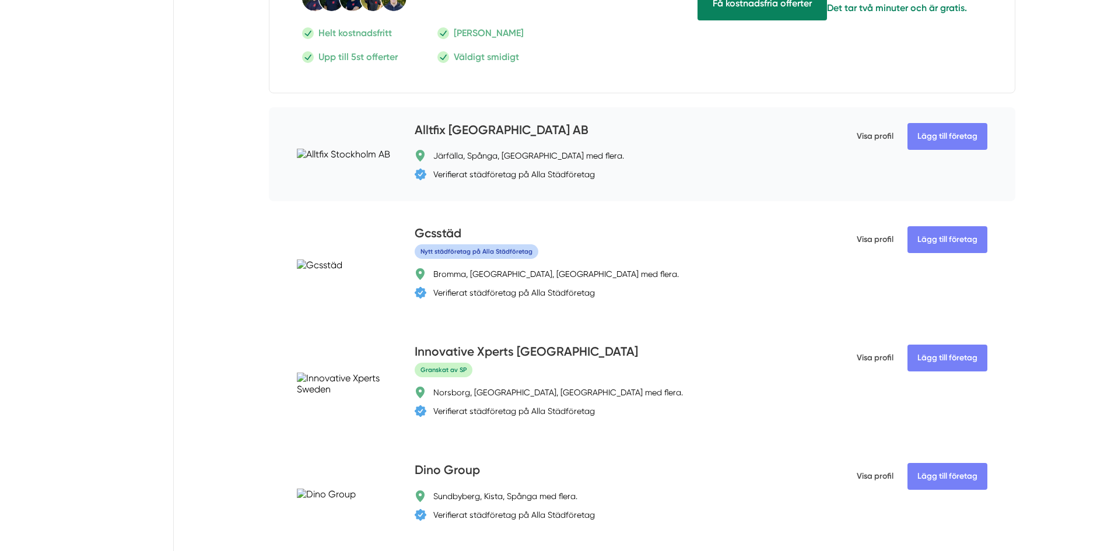
click at [451, 129] on h4 "Alltfix [GEOGRAPHIC_DATA] AB" at bounding box center [502, 130] width 174 height 19
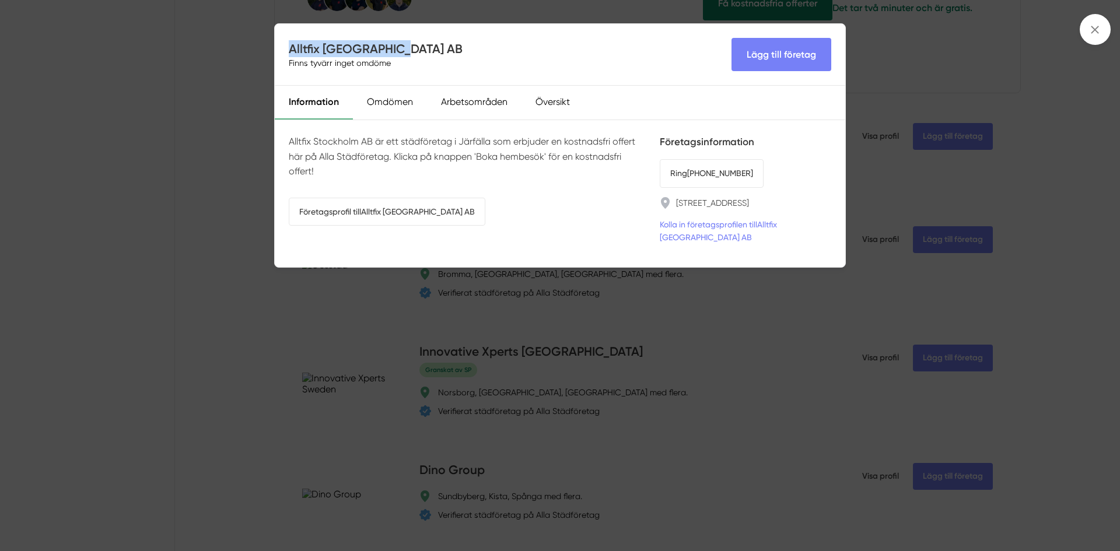
drag, startPoint x: 405, startPoint y: 44, endPoint x: 289, endPoint y: 48, distance: 116.1
click at [289, 48] on div "Alltfix Stockholm AB Finns tyvärr inget omdöme Lägg till företag" at bounding box center [560, 55] width 570 height 62
click at [265, 249] on div "Alltfix Stockholm AB Finns tyvärr inget omdöme Lägg till företag Information Om…" at bounding box center [560, 275] width 1120 height 551
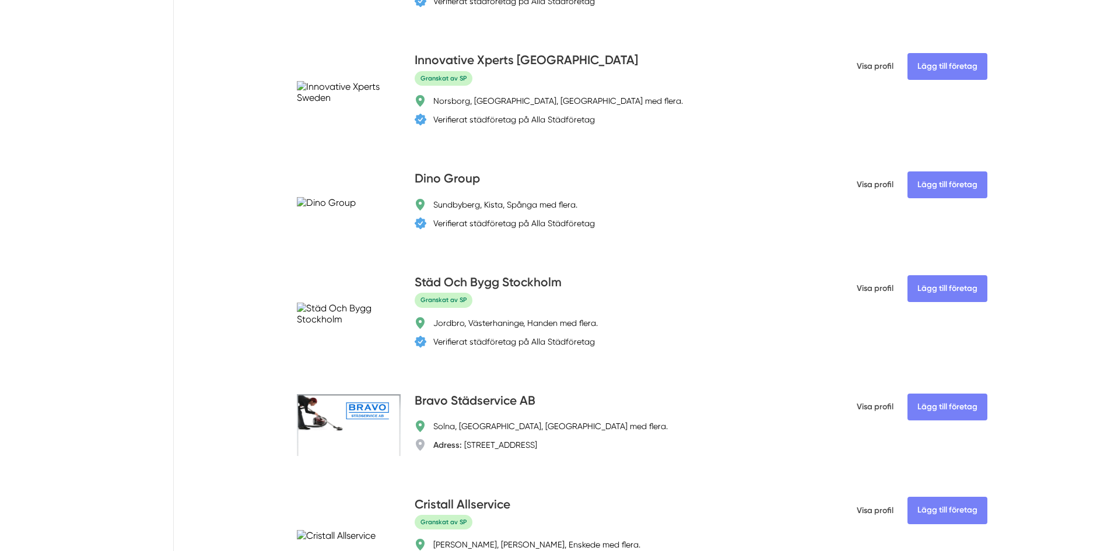
scroll to position [3732, 0]
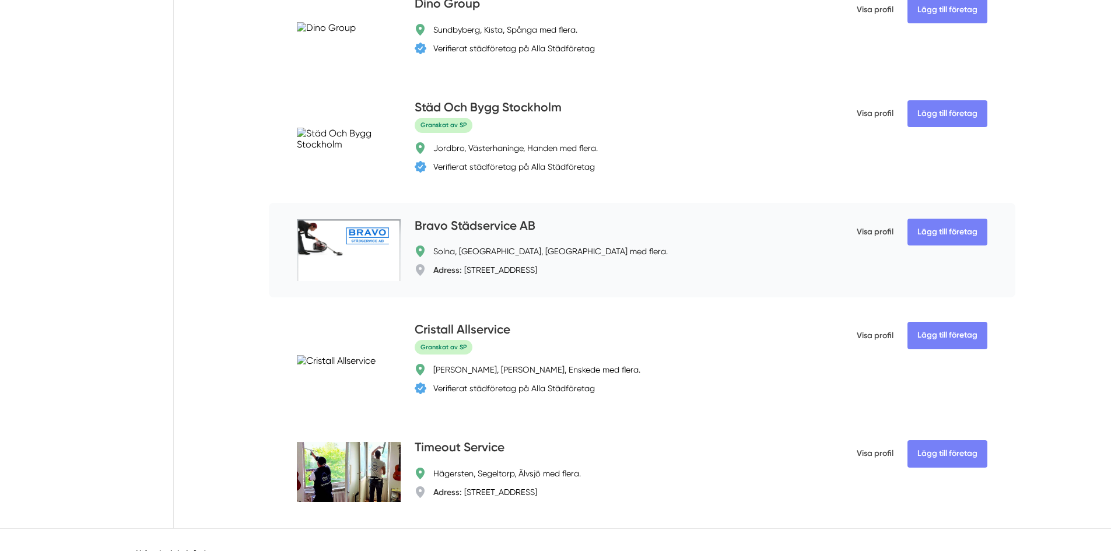
click at [479, 227] on h4 "Bravo Städservice AB" at bounding box center [475, 226] width 121 height 19
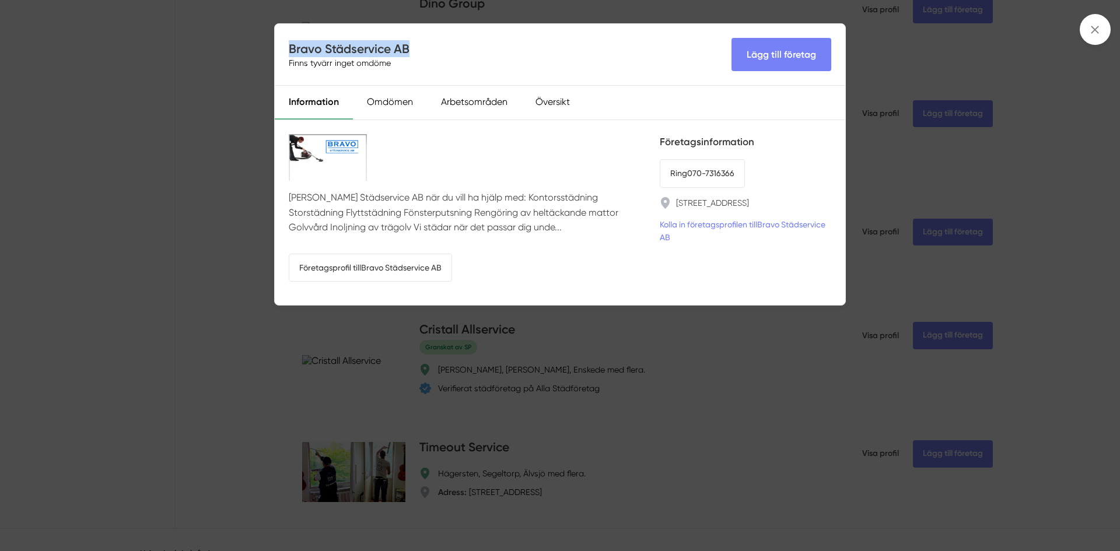
drag, startPoint x: 385, startPoint y: 51, endPoint x: 291, endPoint y: 49, distance: 93.9
click at [291, 49] on div "Bravo Städservice AB Finns tyvärr inget omdöme Lägg till företag" at bounding box center [560, 55] width 570 height 62
click at [235, 201] on div "Bravo Städservice AB Finns tyvärr inget omdöme Lägg till företag Information Om…" at bounding box center [560, 275] width 1120 height 551
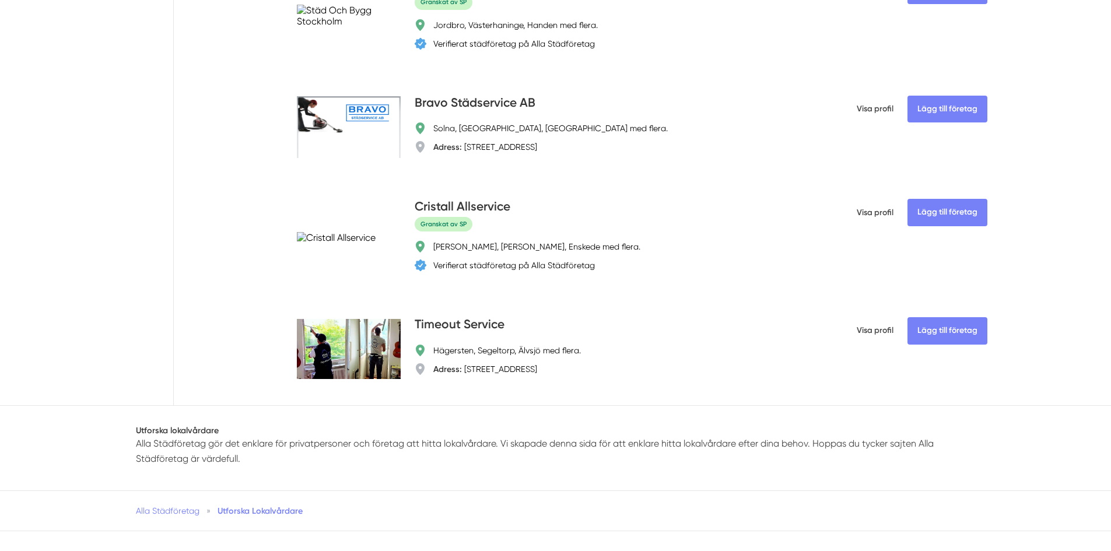
scroll to position [3849, 0]
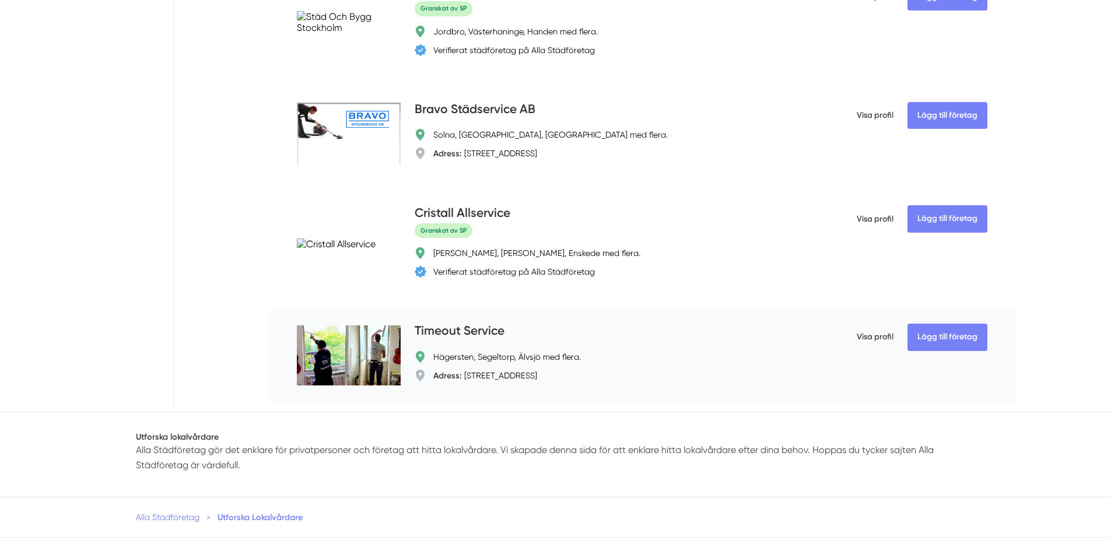
click at [472, 334] on h4 "Timeout Service" at bounding box center [460, 331] width 90 height 19
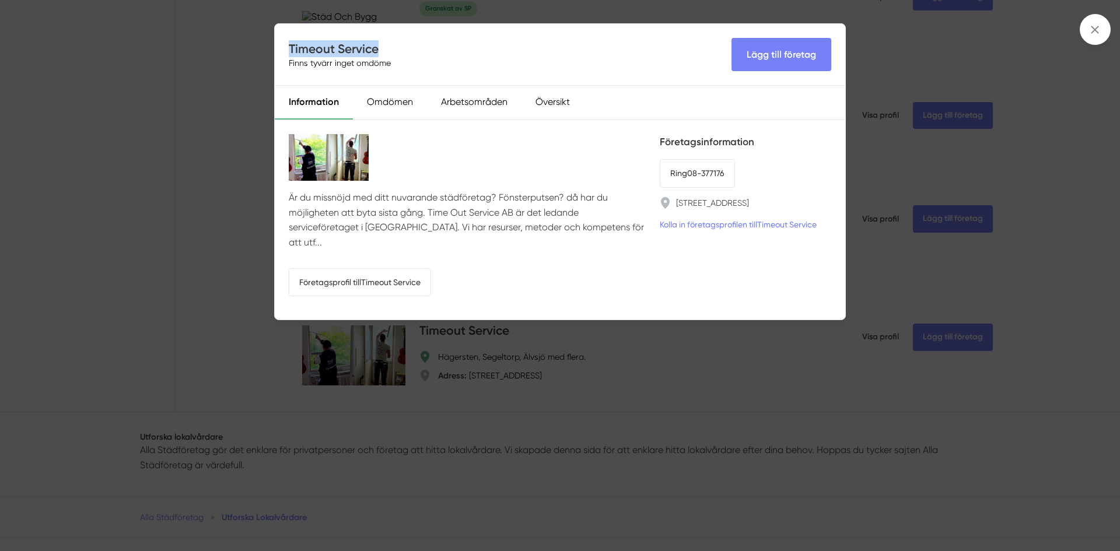
drag, startPoint x: 380, startPoint y: 51, endPoint x: 301, endPoint y: 46, distance: 78.9
click at [292, 52] on h4 "Timeout Service" at bounding box center [342, 48] width 107 height 17
click at [394, 46] on h4 "Timeout Service" at bounding box center [342, 48] width 107 height 17
click at [371, 50] on h4 "Timeout Service" at bounding box center [342, 48] width 107 height 17
drag, startPoint x: 382, startPoint y: 49, endPoint x: 287, endPoint y: 46, distance: 94.5
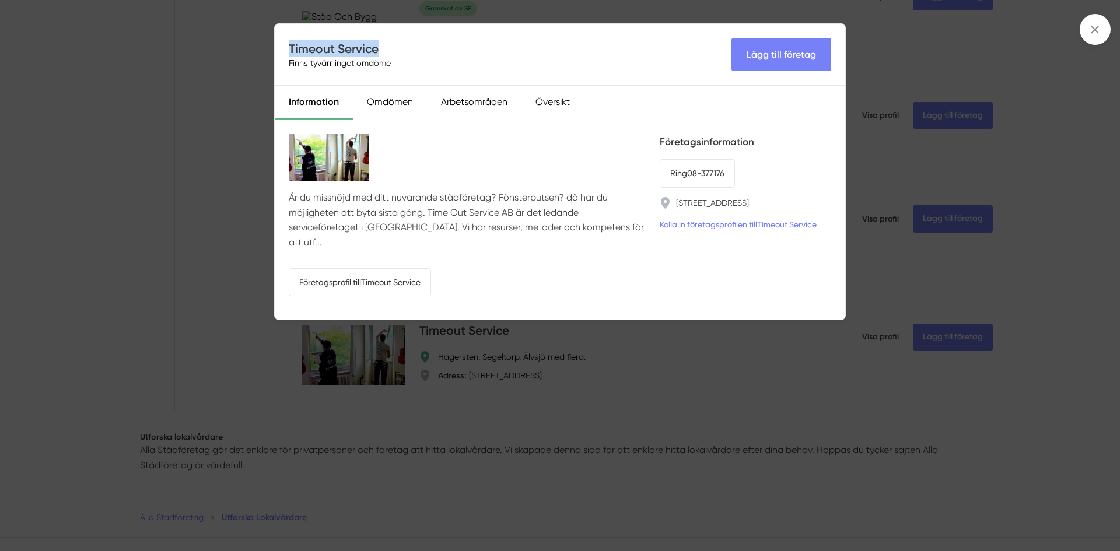
click at [286, 46] on div "Timeout Service Finns tyvärr inget omdöme Lägg till företag" at bounding box center [560, 55] width 570 height 62
click at [252, 162] on div "Timeout Service Finns tyvärr inget omdöme Lägg till företag Information Omdömen…" at bounding box center [560, 275] width 1120 height 551
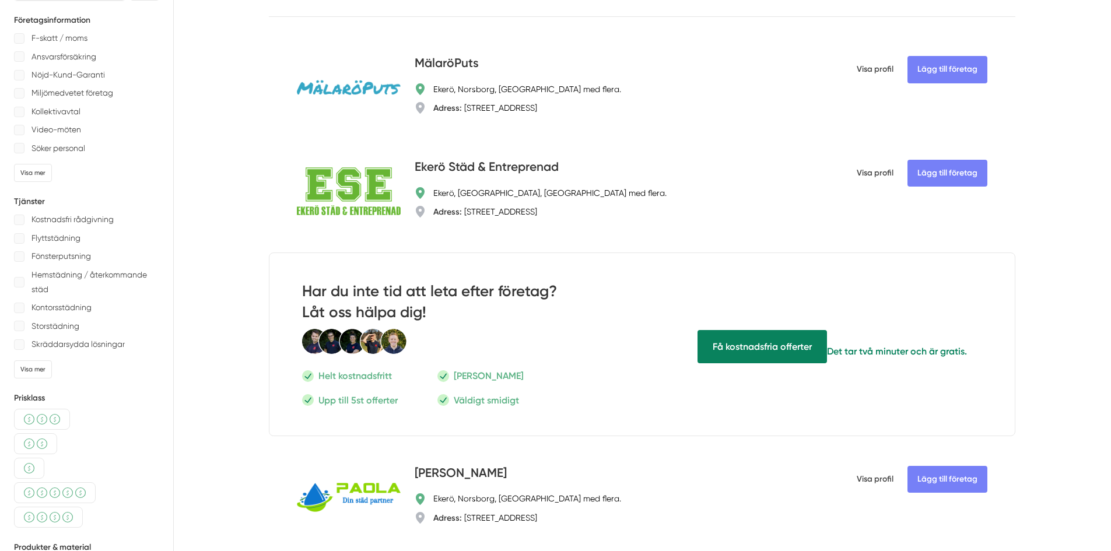
scroll to position [0, 0]
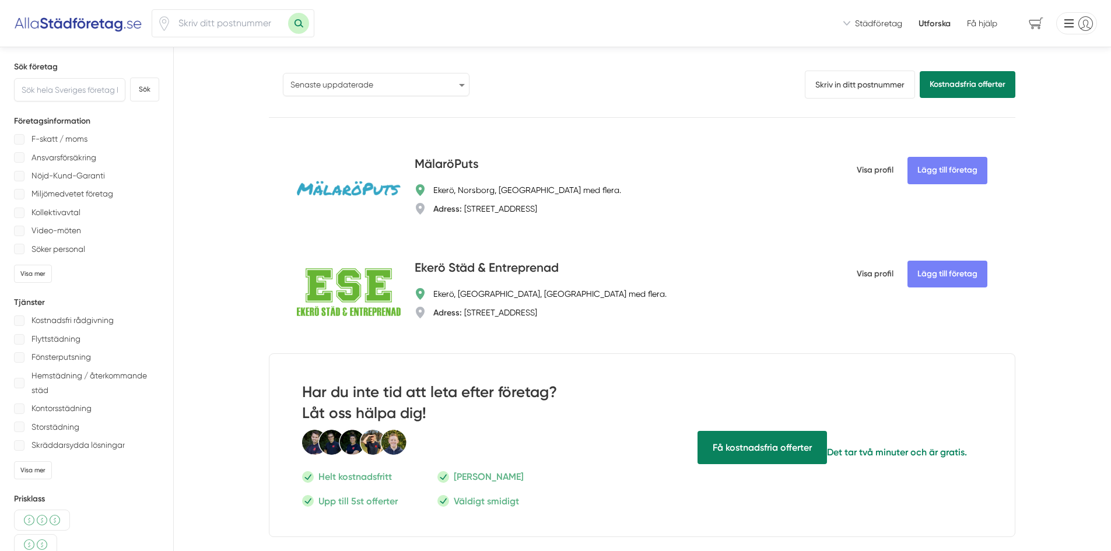
click at [393, 77] on select "Populärast Högst omdöme Flest omdömen Senaste uppdaterade Nyaste företaget på A…" at bounding box center [376, 84] width 187 height 23
select select "newest-on-platform"
click at [283, 73] on select "Populärast Högst omdöme Flest omdömen Senaste uppdaterade Nyaste företaget på A…" at bounding box center [376, 84] width 187 height 23
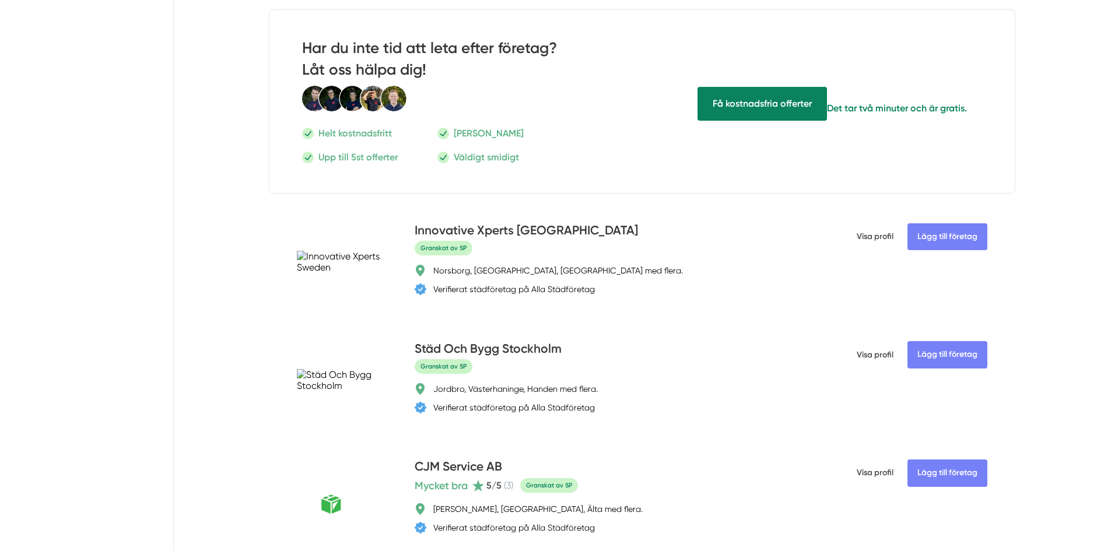
scroll to position [3032, 0]
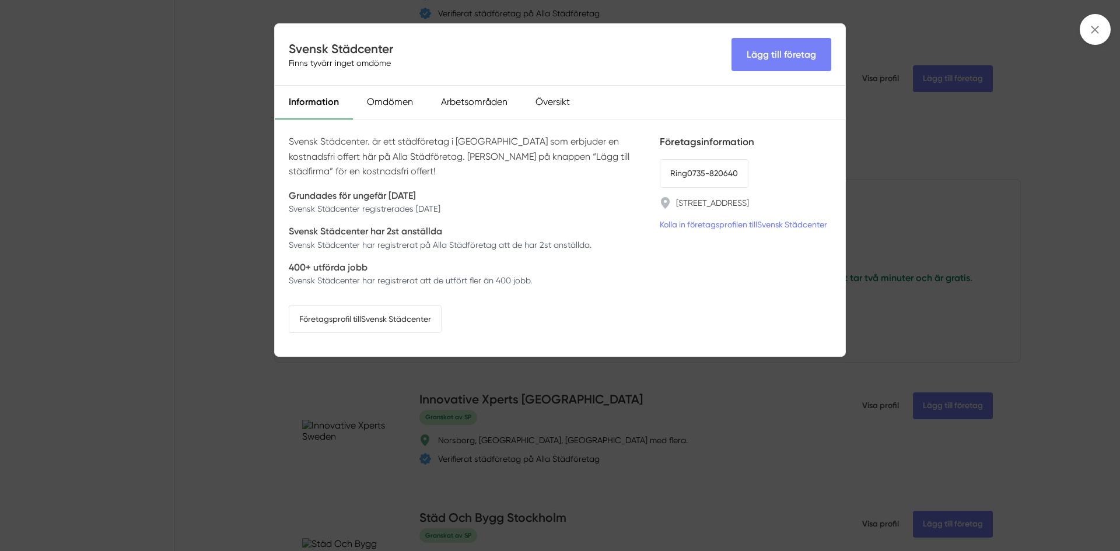
click at [229, 190] on div "Svensk Städcenter Finns tyvärr inget omdöme Lägg till företag Information Omdöm…" at bounding box center [560, 275] width 1120 height 551
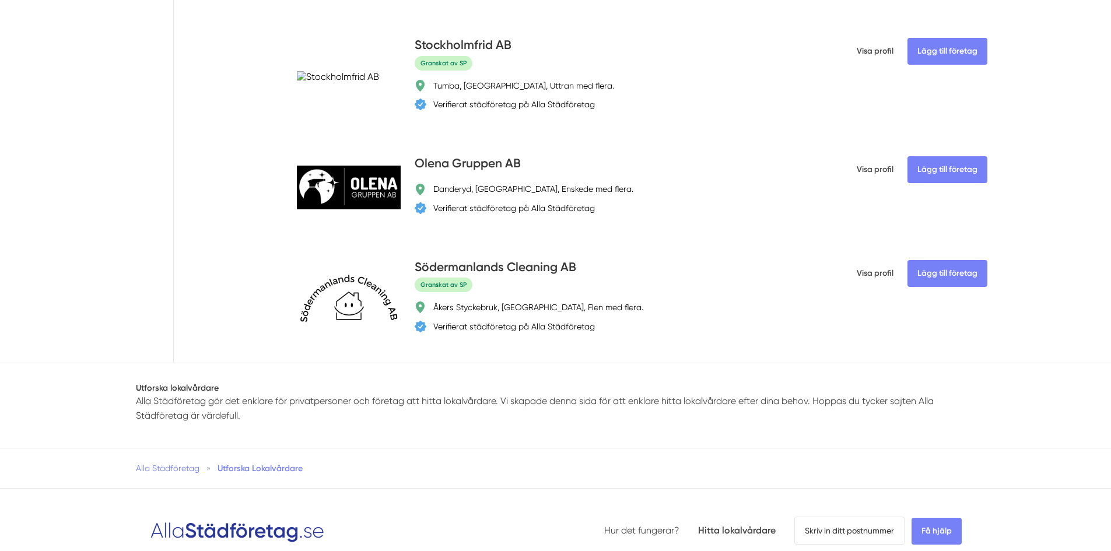
scroll to position [4315, 0]
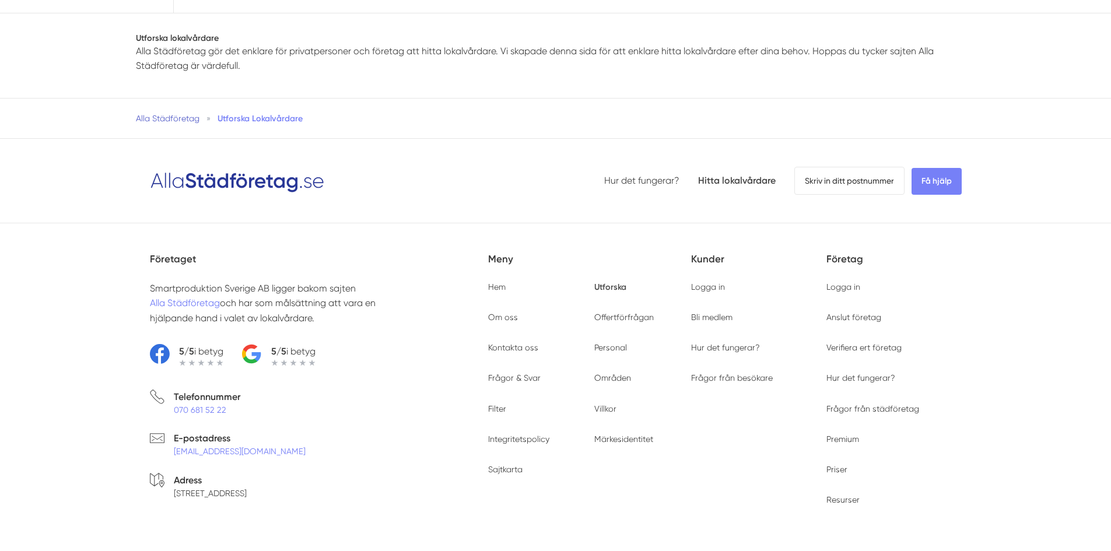
click at [186, 123] on span "Alla Städföretag" at bounding box center [168, 118] width 64 height 9
